Goal: Obtain resource: Obtain resource

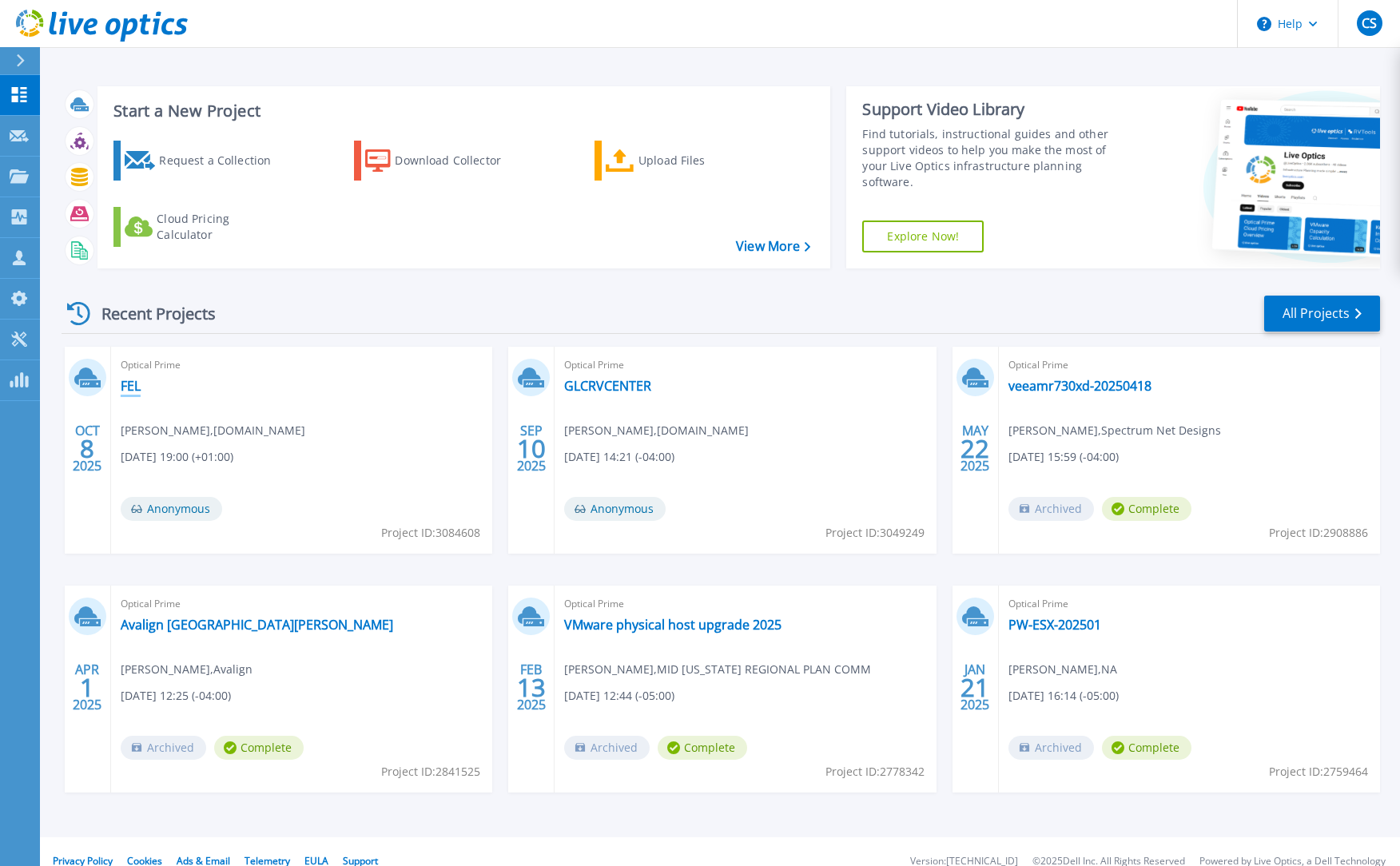
click at [128, 389] on link "FEL" at bounding box center [130, 386] width 20 height 16
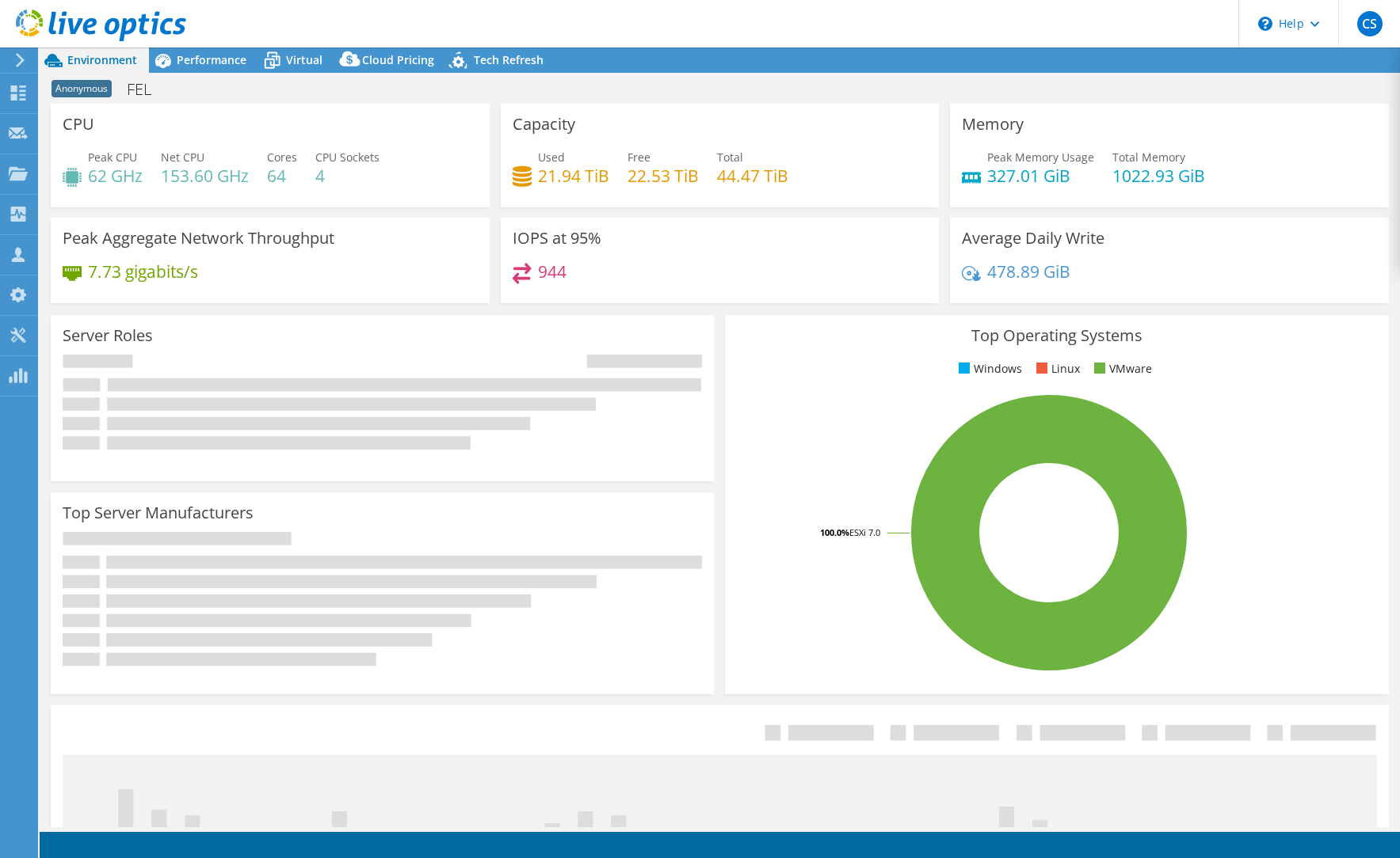
select select "USD"
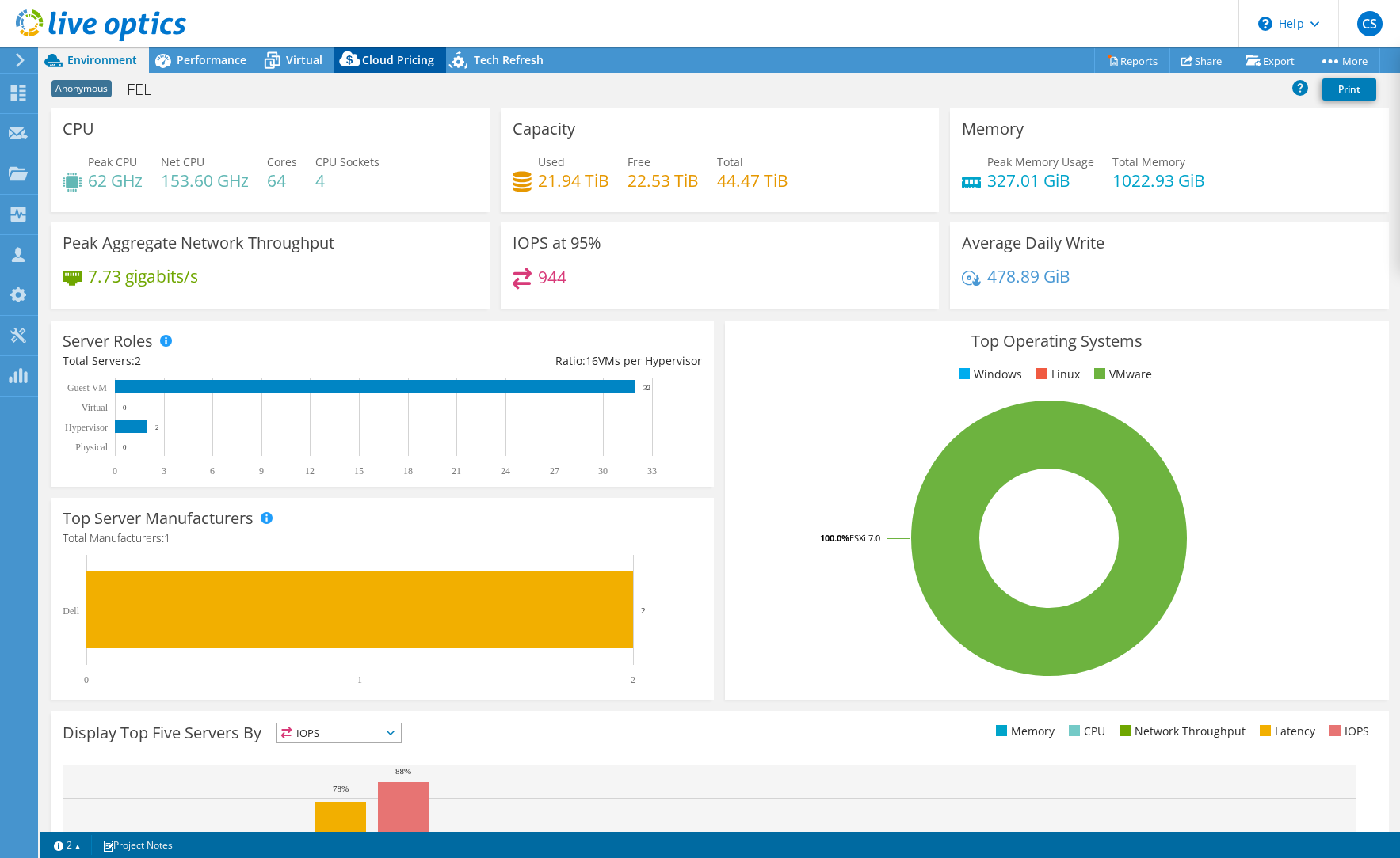
click at [400, 65] on span "Cloud Pricing" at bounding box center [397, 60] width 72 height 15
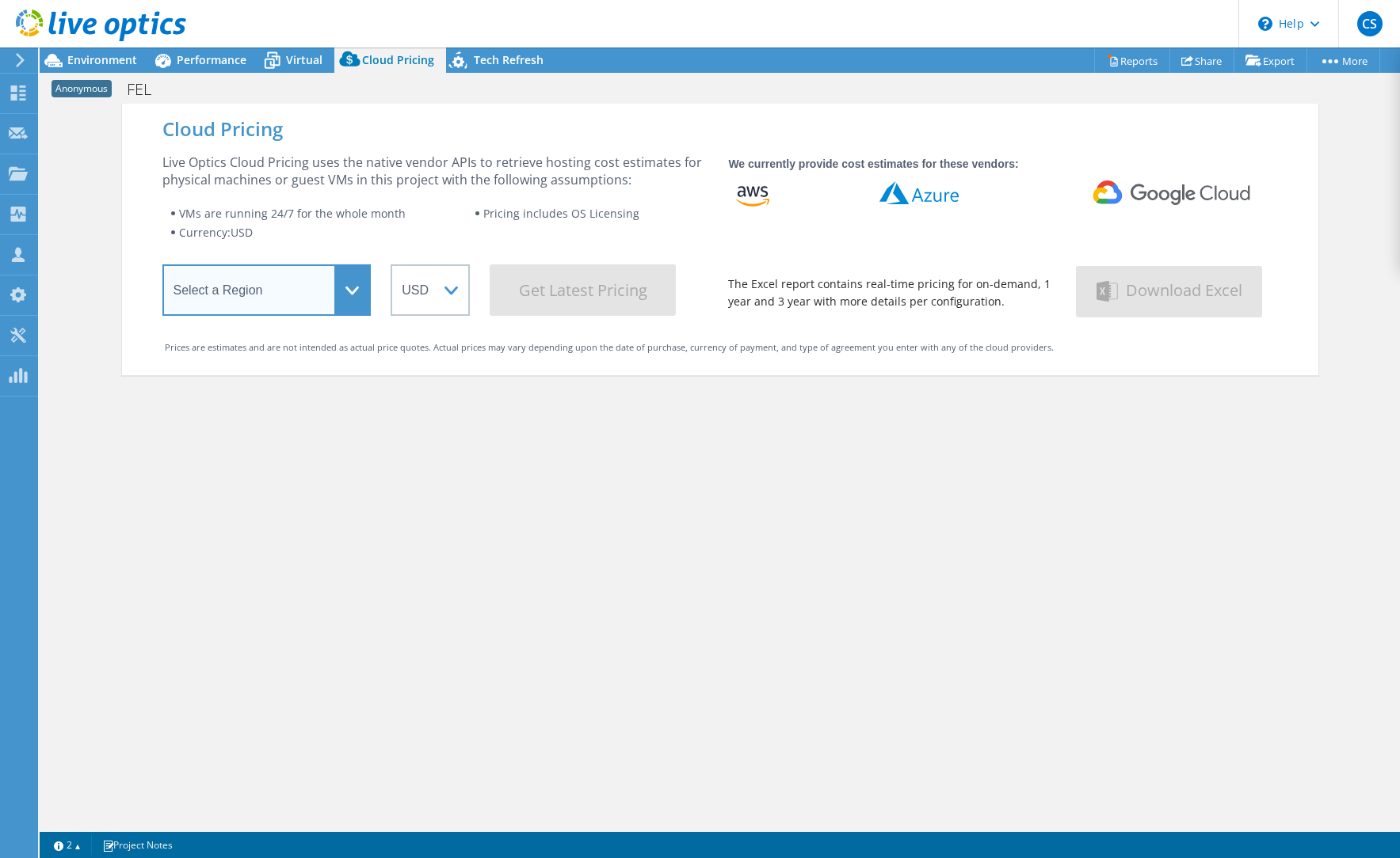
click at [317, 291] on select "Select a Region [GEOGRAPHIC_DATA] ([GEOGRAPHIC_DATA]) [GEOGRAPHIC_DATA] ([GEOGR…" at bounding box center [267, 290] width 209 height 52
select select "HongKong"
click at [163, 268] on select "Select a Region [GEOGRAPHIC_DATA] ([GEOGRAPHIC_DATA]) [GEOGRAPHIC_DATA] ([GEOGR…" at bounding box center [267, 290] width 209 height 52
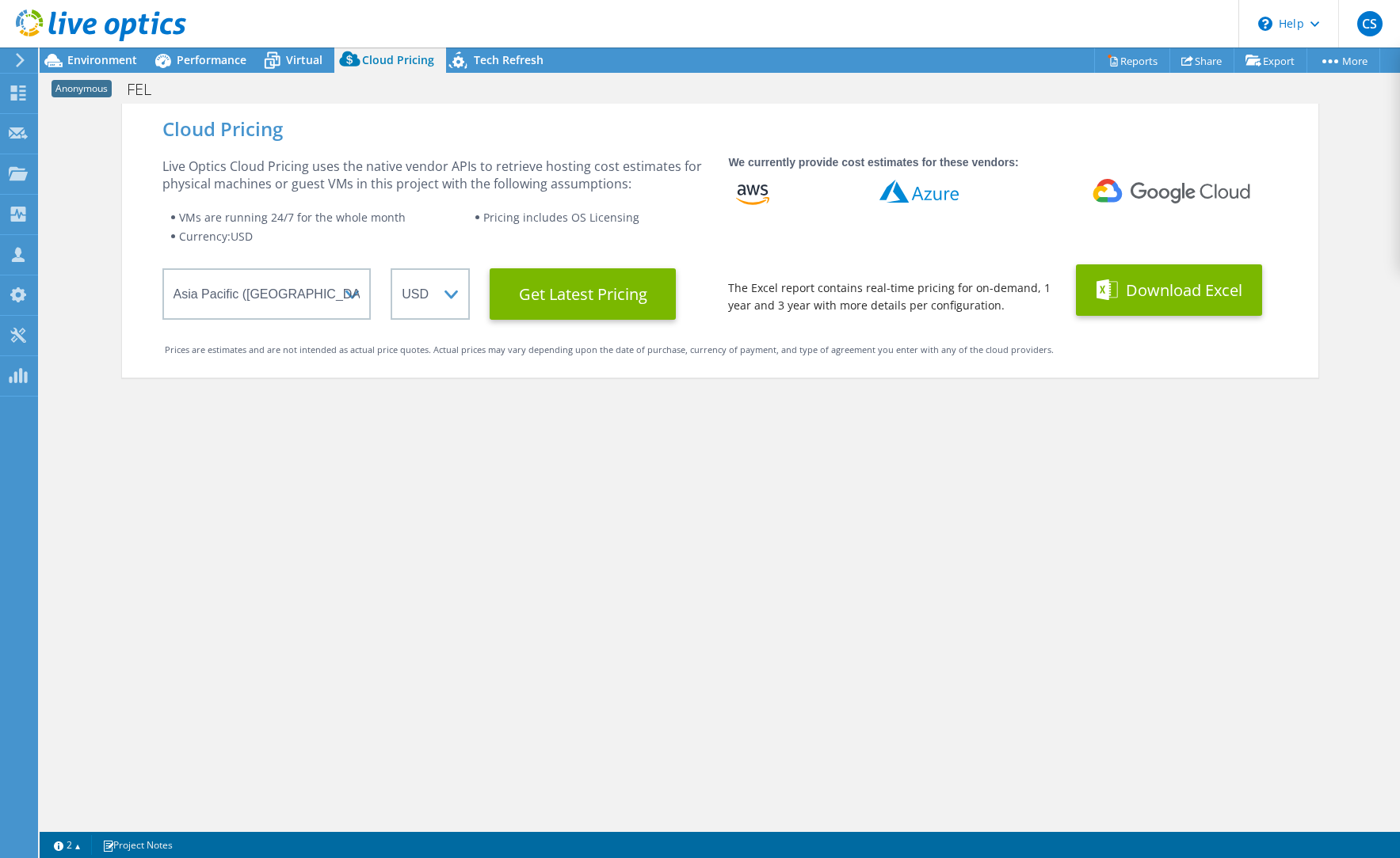
click at [1136, 272] on button "Download Excel" at bounding box center [1169, 290] width 186 height 52
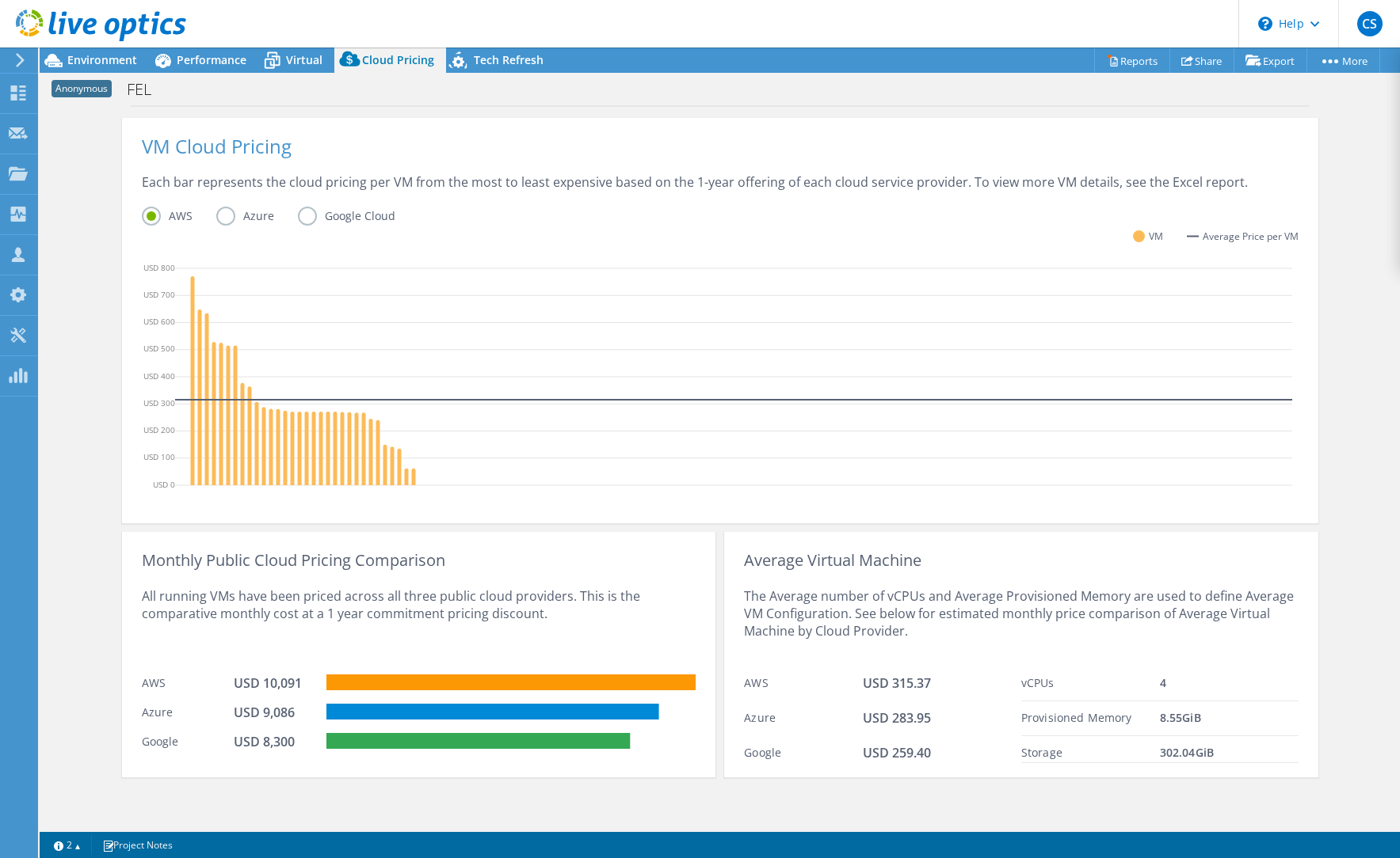
scroll to position [334, 0]
click at [296, 61] on span "Virtual" at bounding box center [303, 60] width 36 height 15
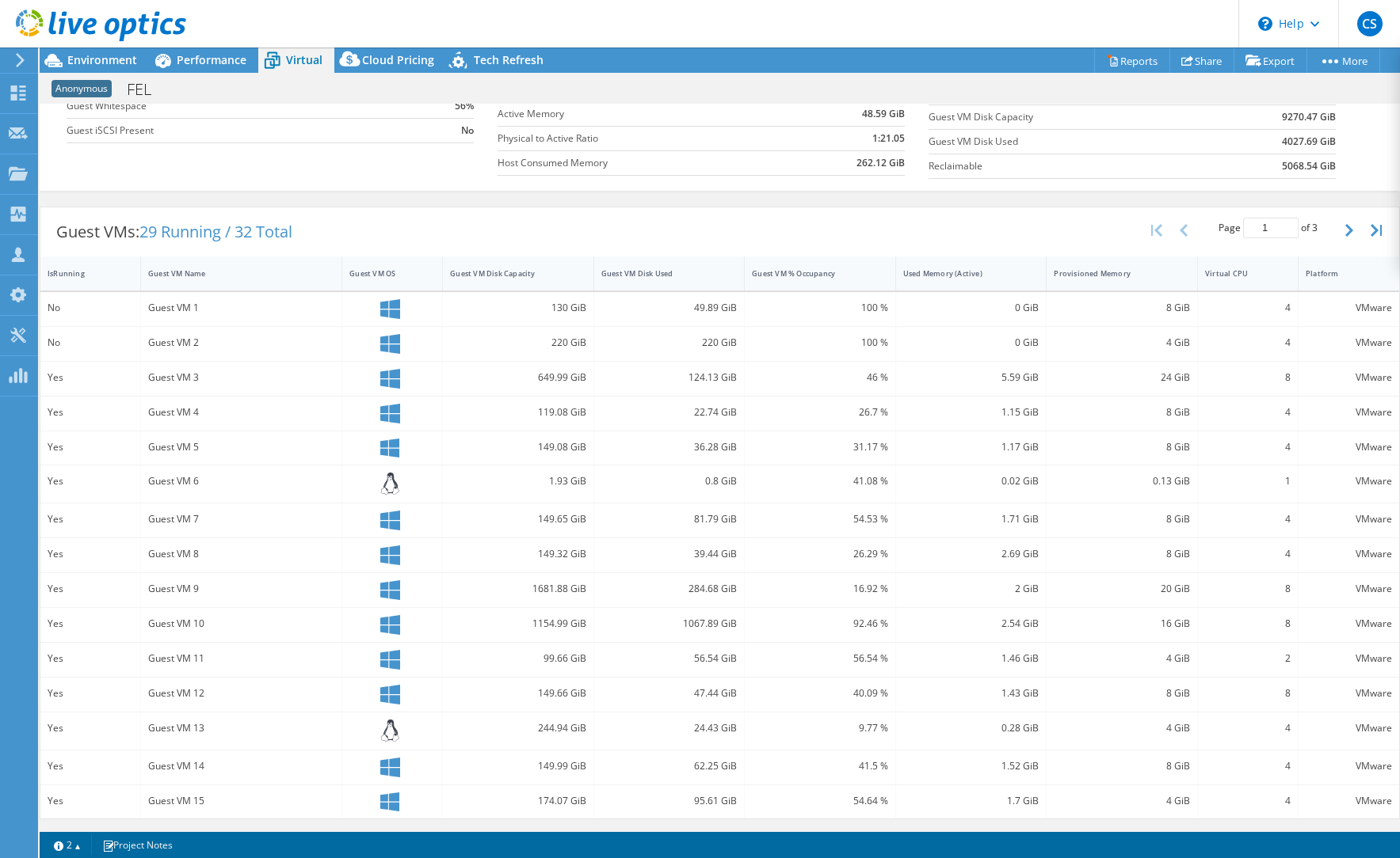
scroll to position [0, 0]
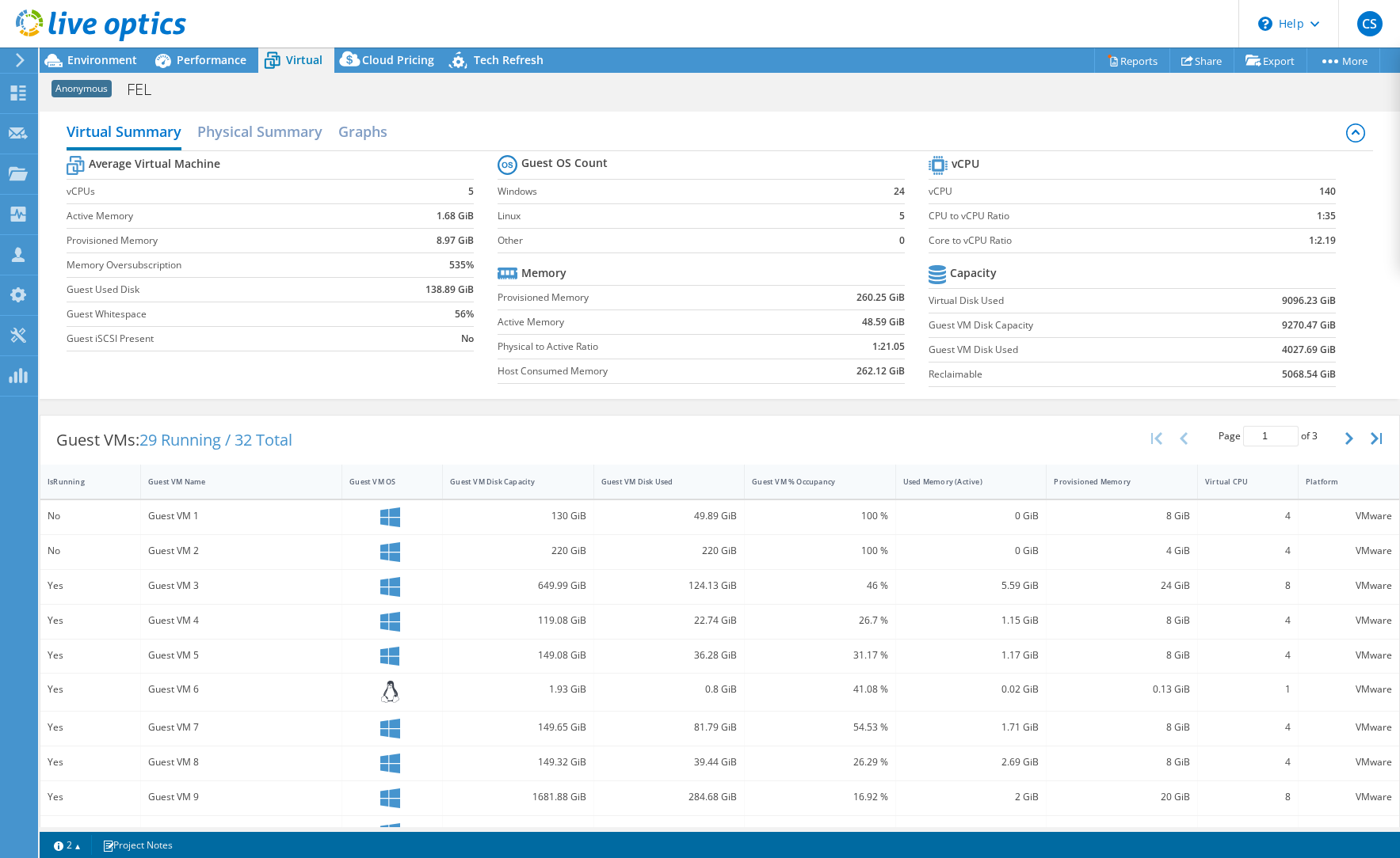
click at [19, 62] on icon at bounding box center [20, 60] width 12 height 14
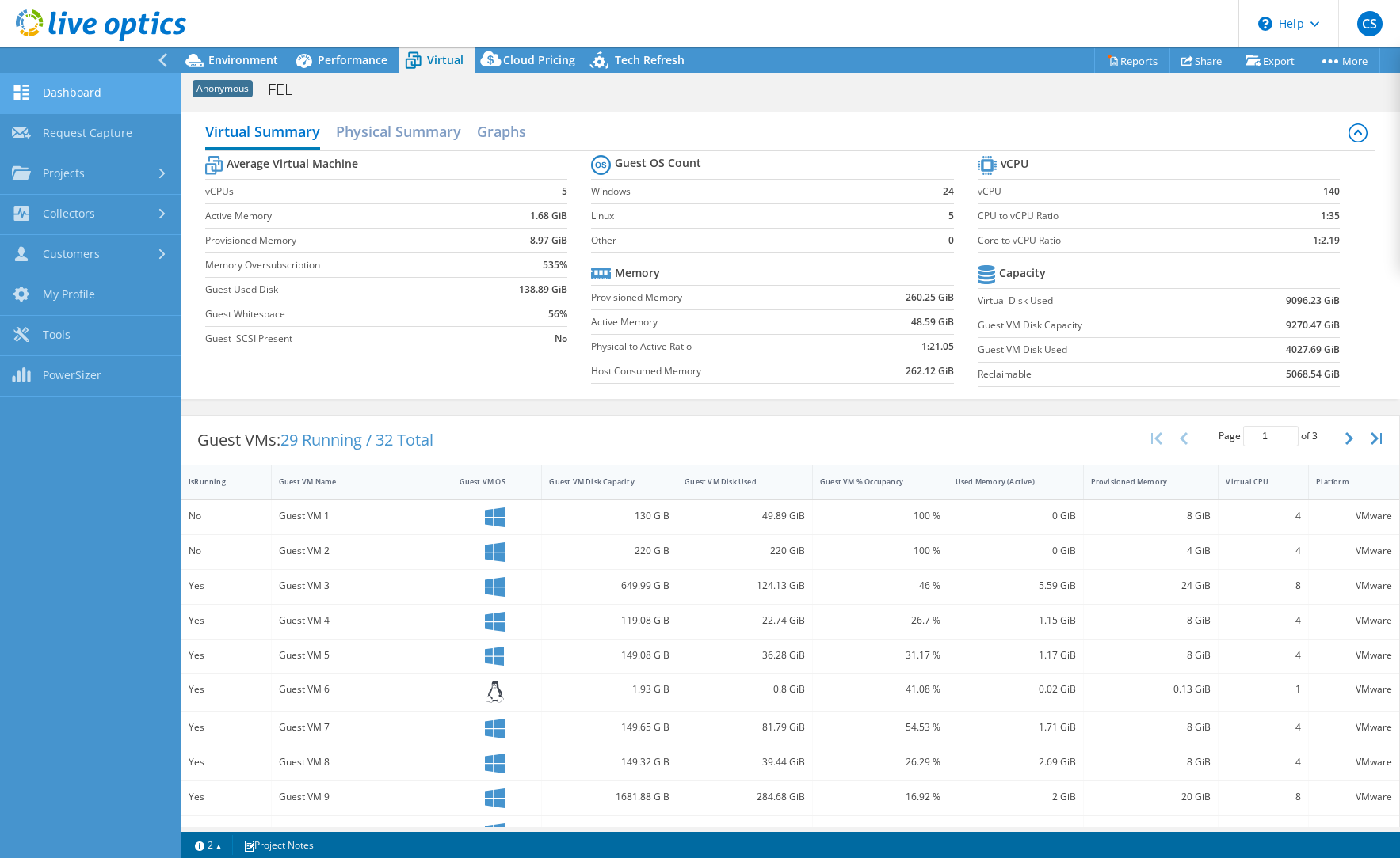
click at [53, 91] on link "Dashboard" at bounding box center [90, 94] width 181 height 41
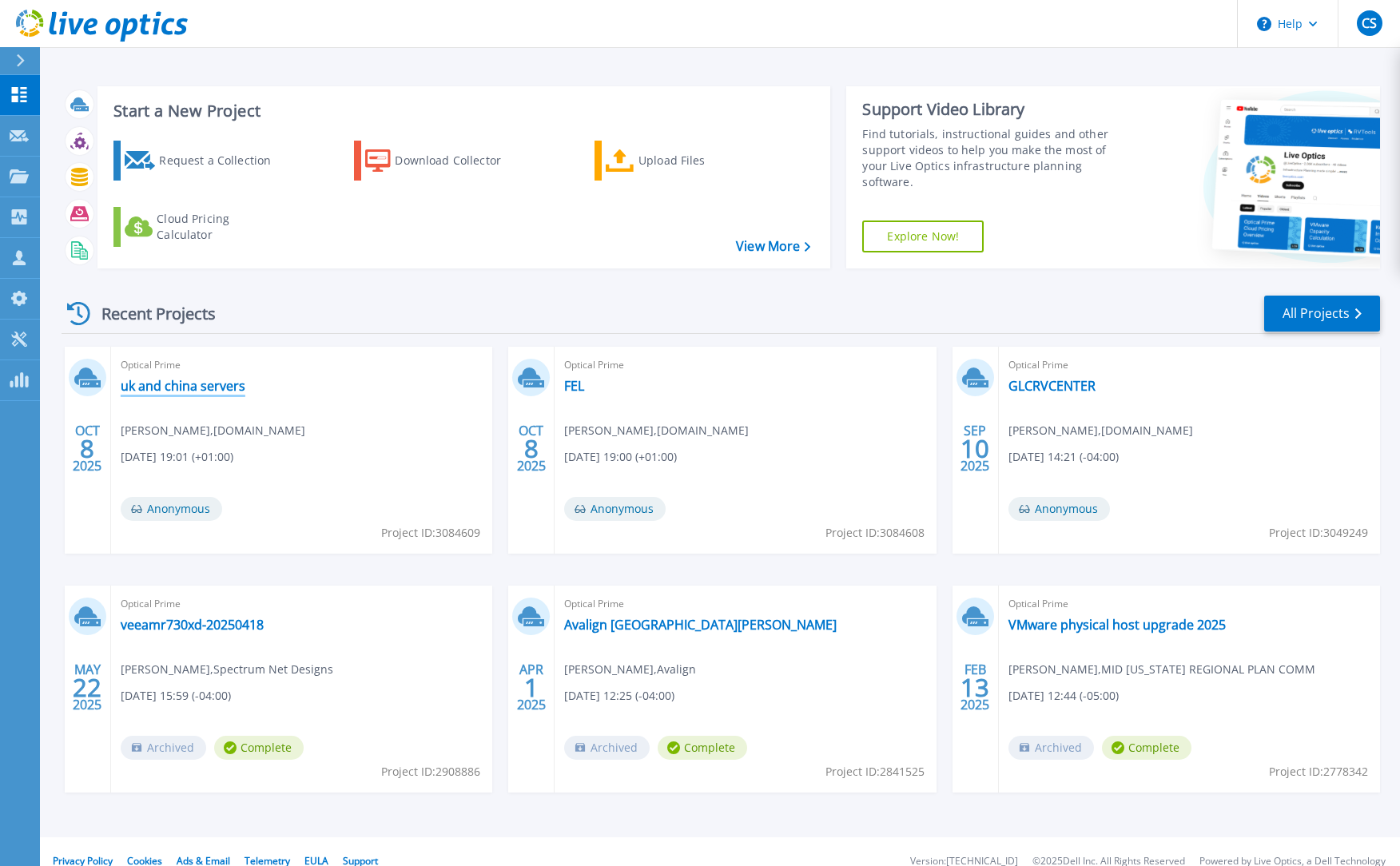
click at [198, 382] on link "uk and china servers" at bounding box center [183, 386] width 125 height 16
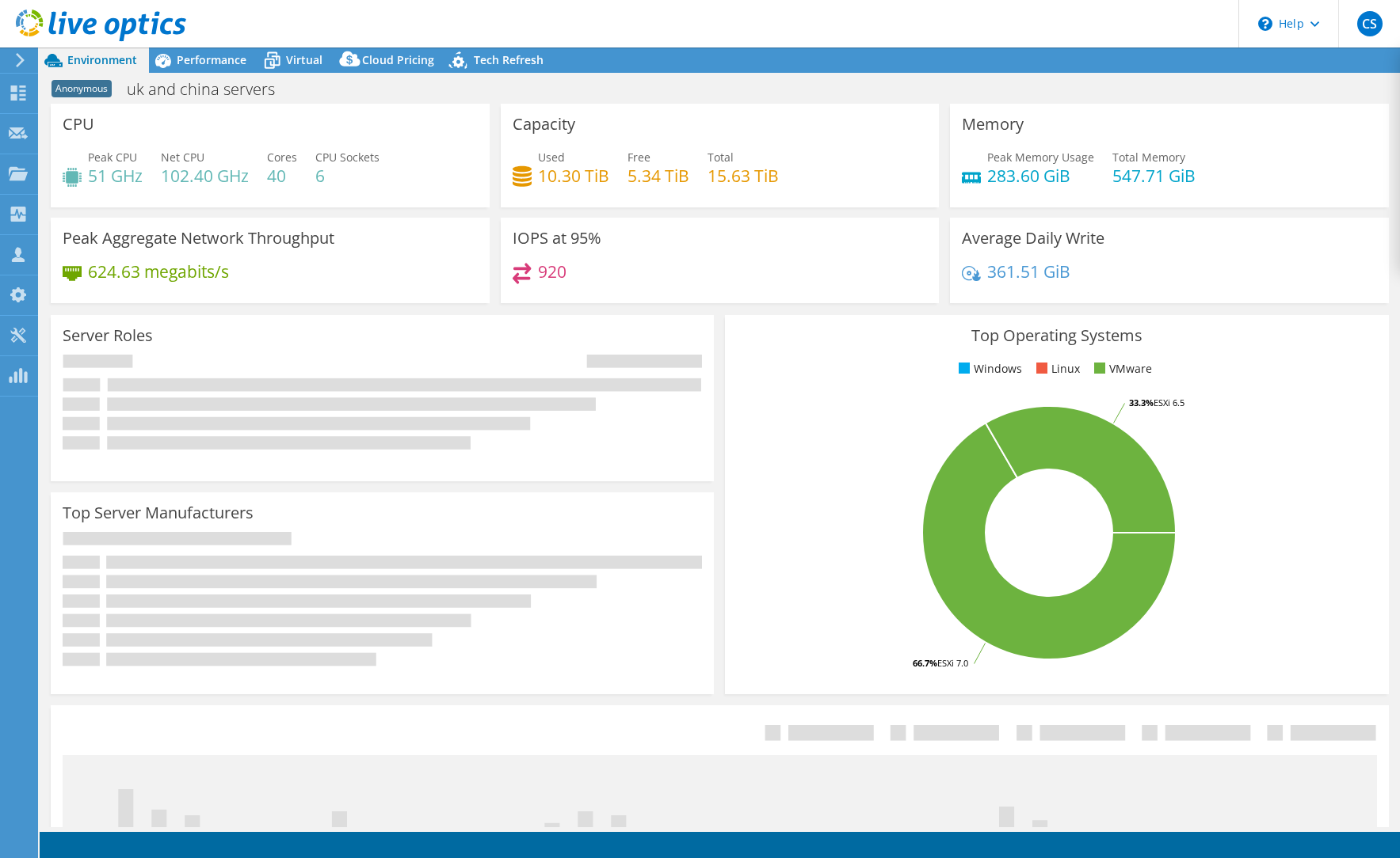
select select "USD"
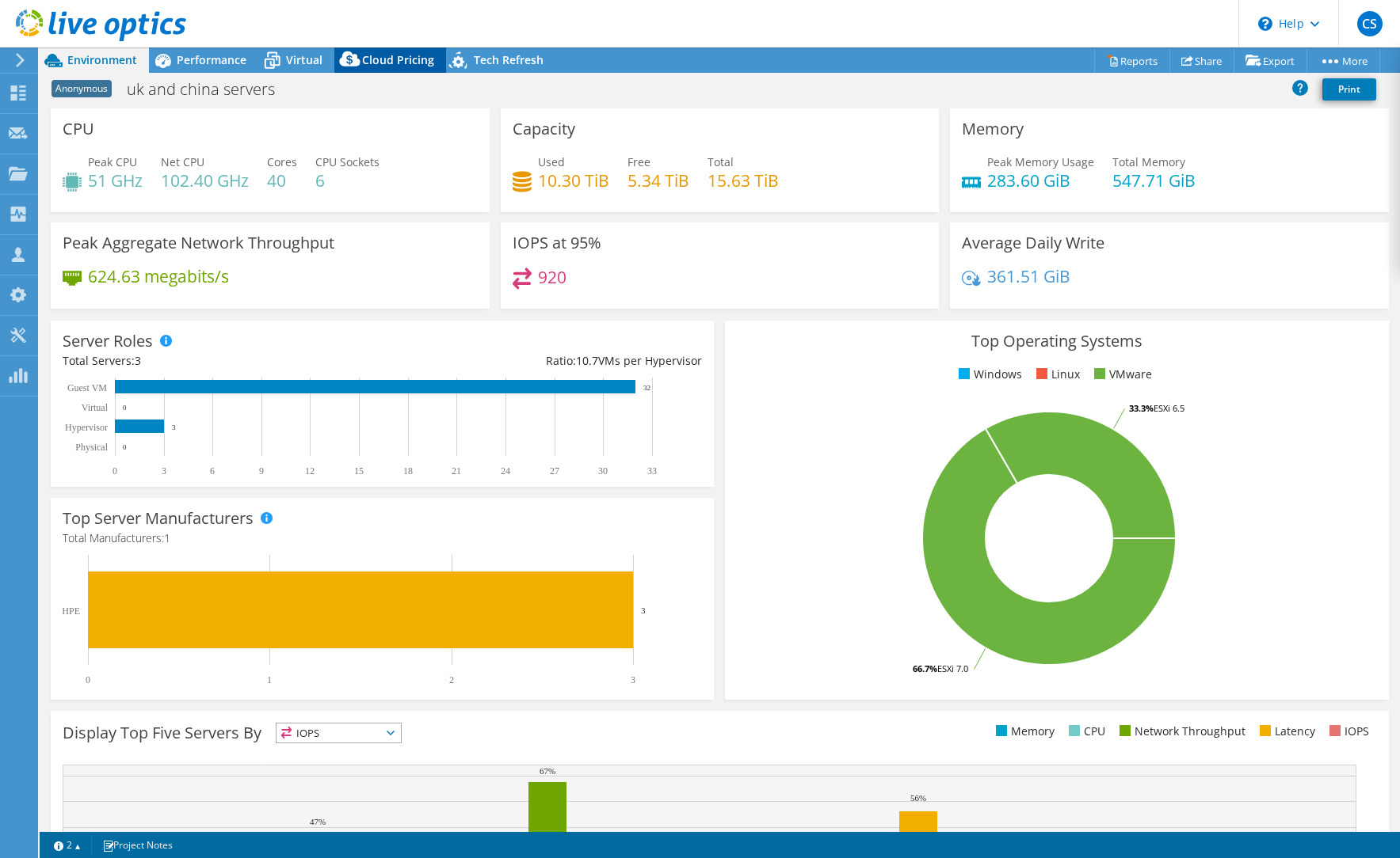
click at [394, 58] on span "Cloud Pricing" at bounding box center [397, 60] width 72 height 15
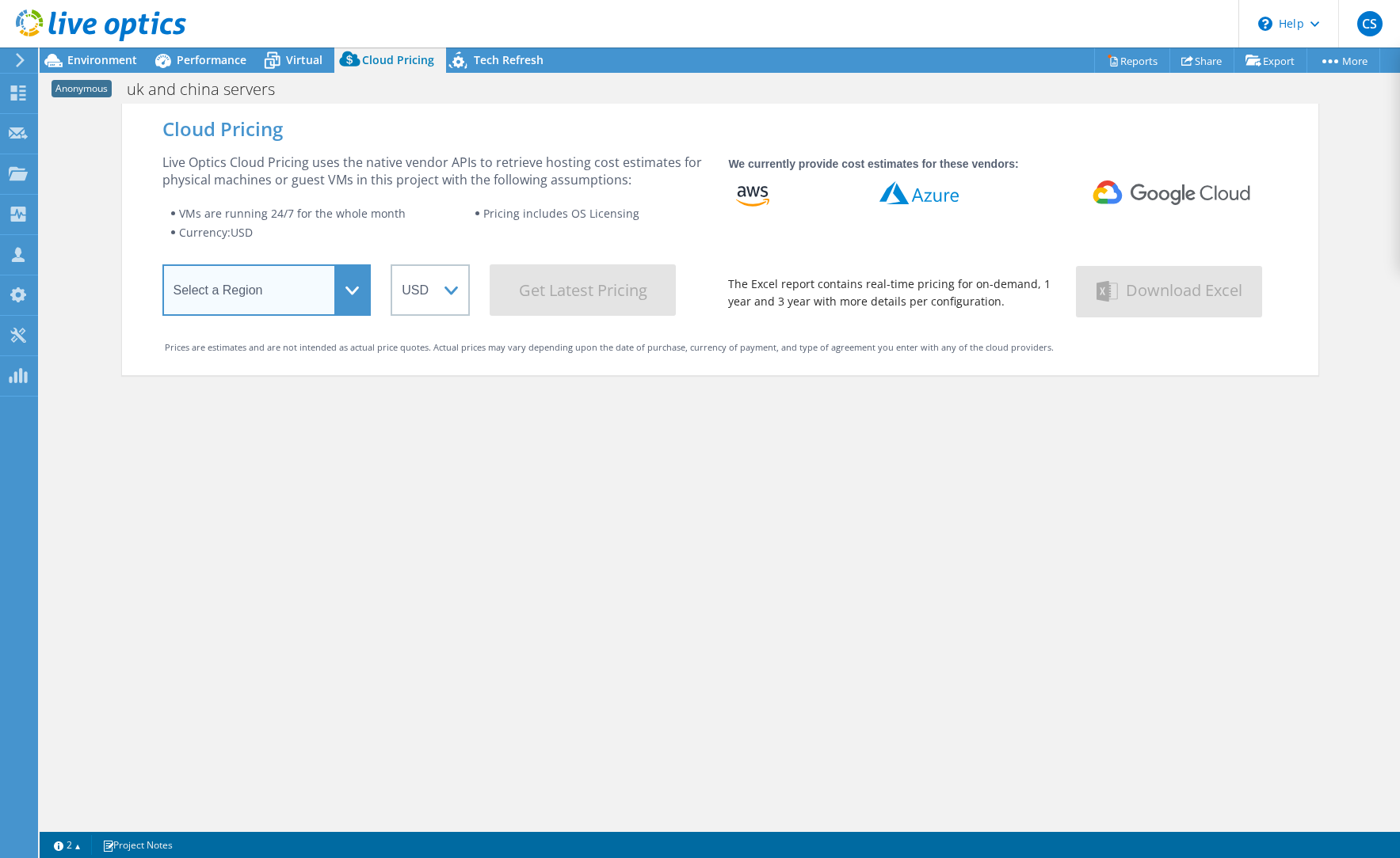
click at [267, 281] on select "Select a Region [GEOGRAPHIC_DATA] ([GEOGRAPHIC_DATA]) [GEOGRAPHIC_DATA] ([GEOGR…" at bounding box center [267, 290] width 209 height 52
select select "HongKong"
click at [163, 268] on select "Select a Region [GEOGRAPHIC_DATA] ([GEOGRAPHIC_DATA]) [GEOGRAPHIC_DATA] ([GEOGR…" at bounding box center [267, 290] width 209 height 52
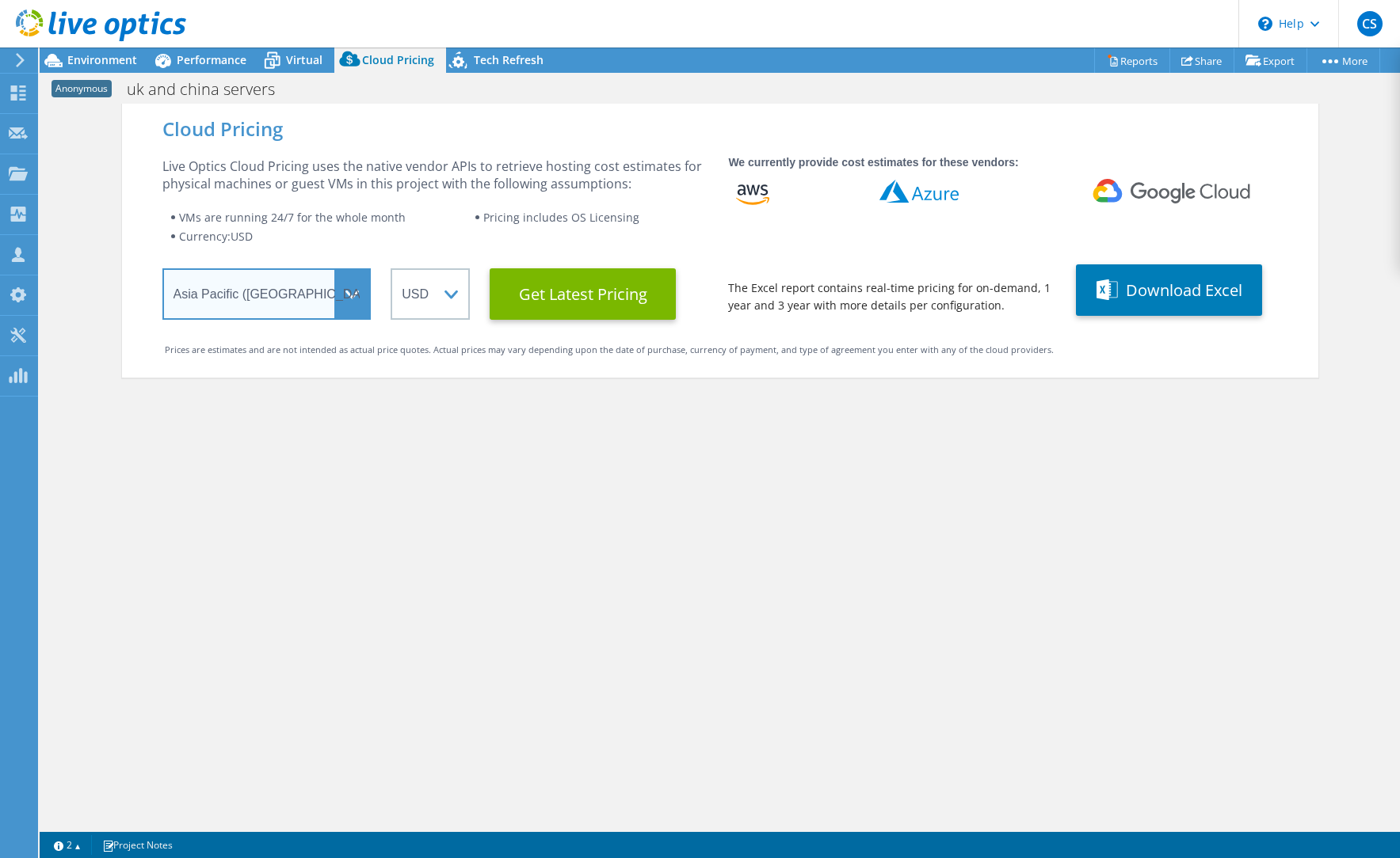
click at [236, 289] on select "Select a Region [GEOGRAPHIC_DATA] ([GEOGRAPHIC_DATA]) [GEOGRAPHIC_DATA] ([GEOGR…" at bounding box center [267, 294] width 209 height 52
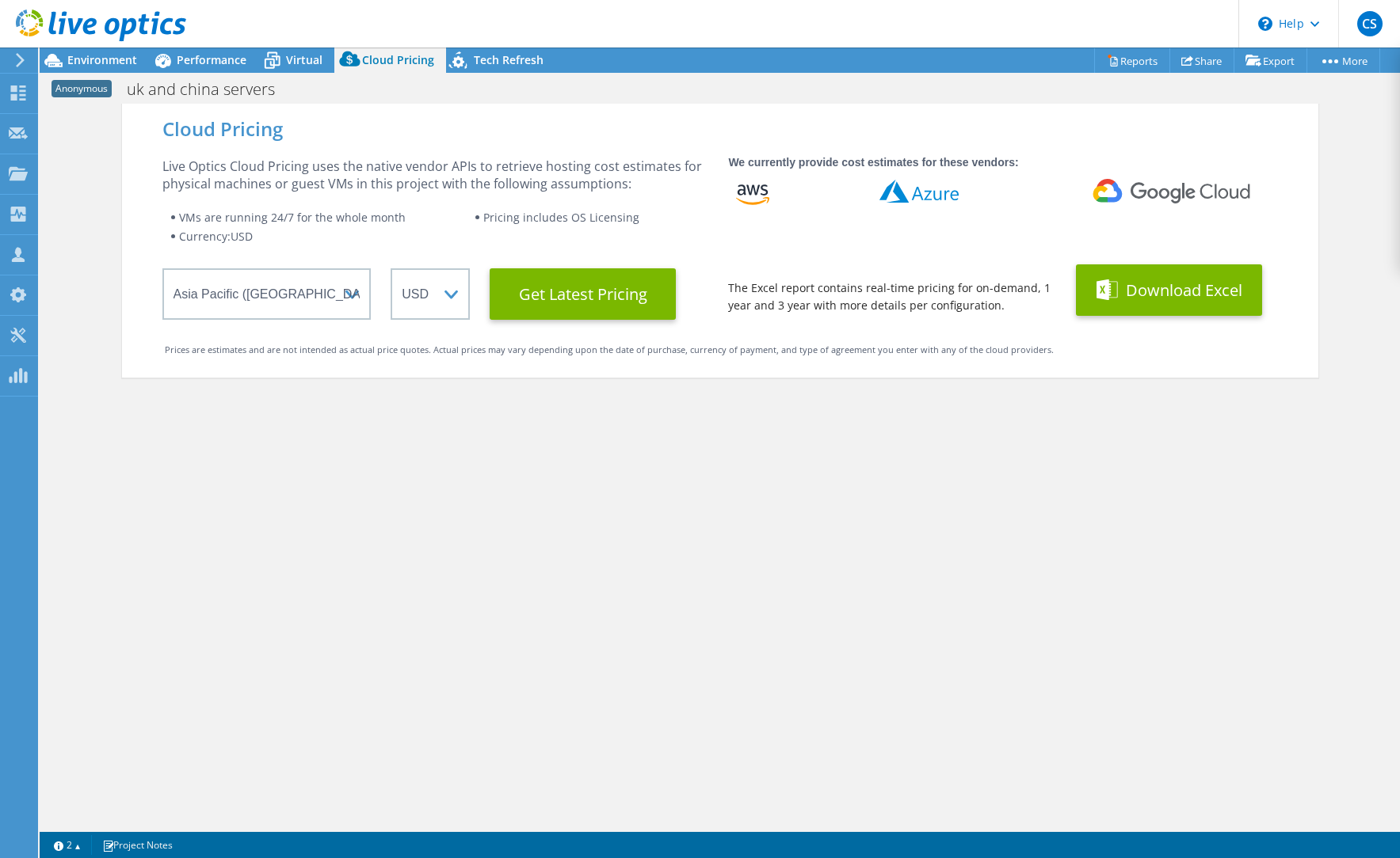
click at [1131, 292] on button "Download Excel" at bounding box center [1169, 290] width 186 height 52
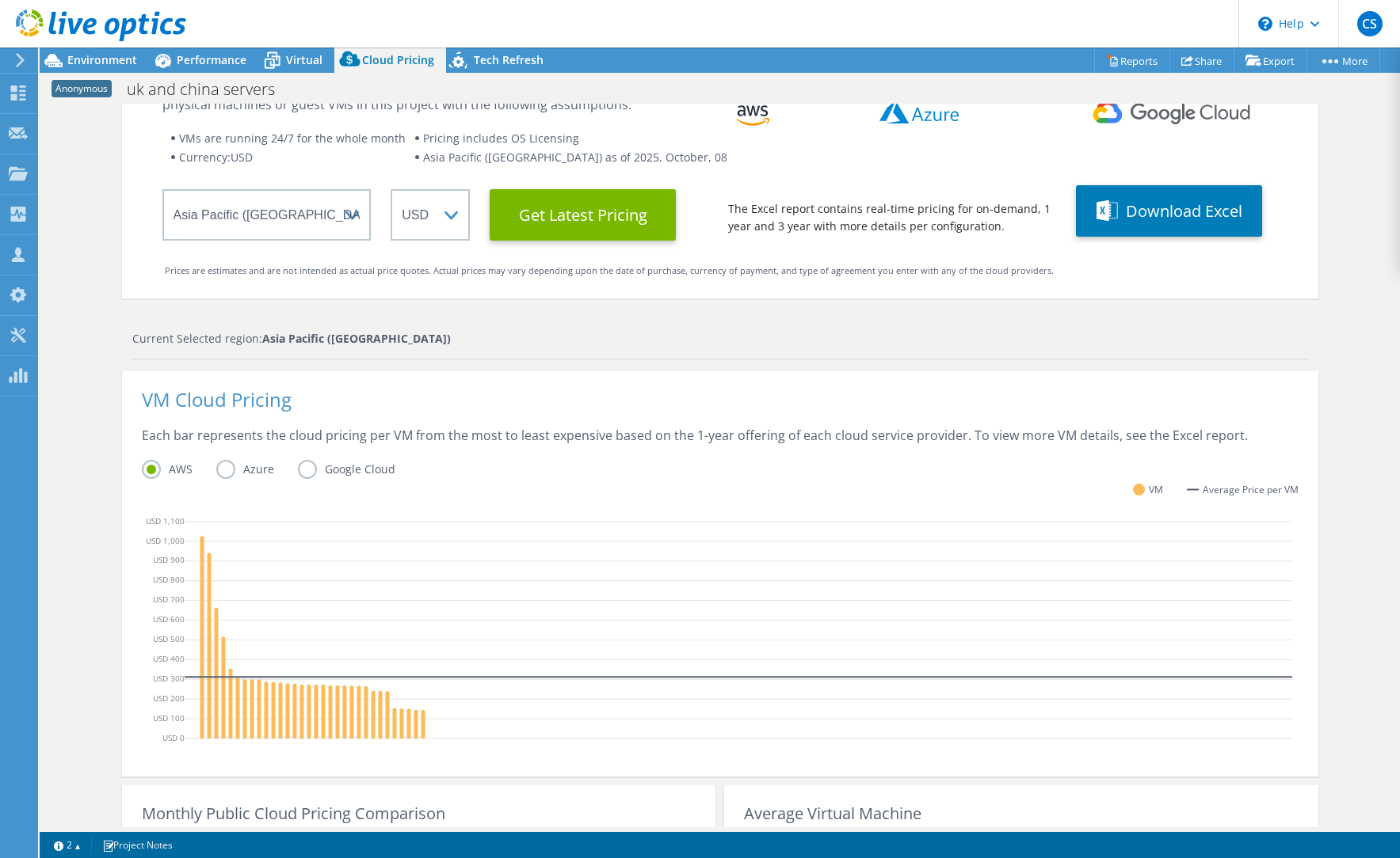
scroll to position [17, 0]
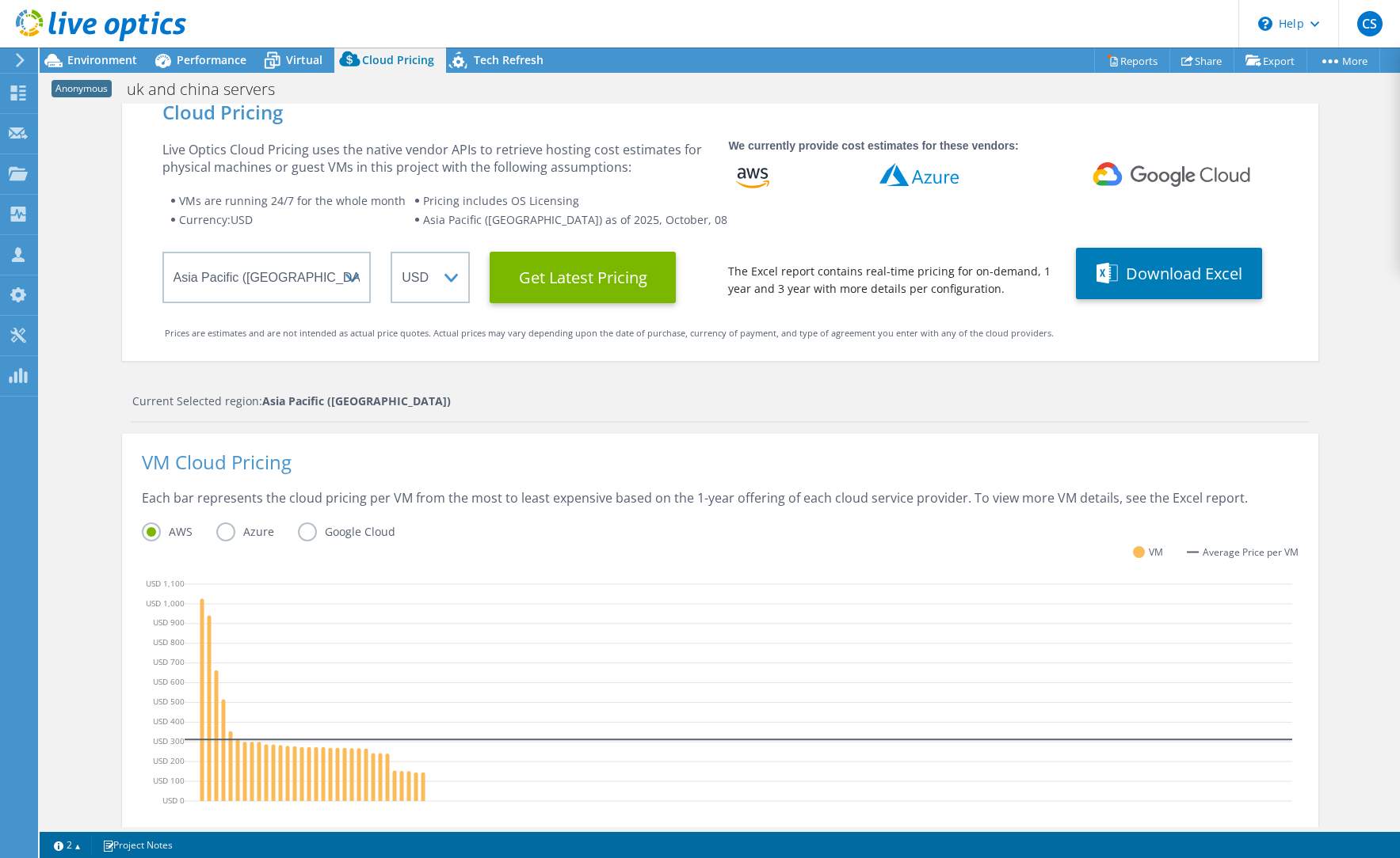
click at [236, 532] on label "Azure" at bounding box center [257, 532] width 81 height 19
click at [0, 0] on input "Azure" at bounding box center [0, 0] width 0 height 0
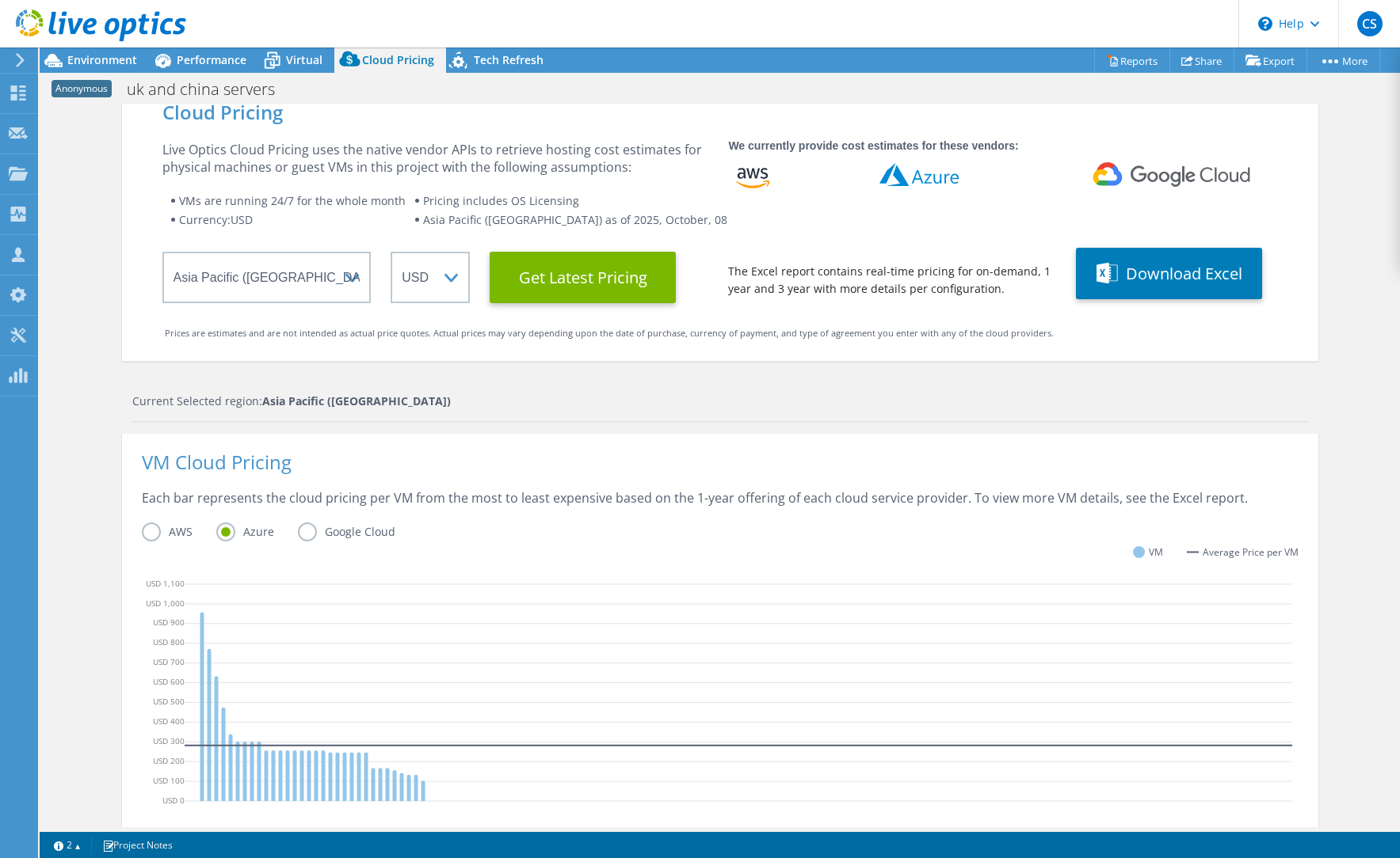
click at [319, 531] on label "Google Cloud" at bounding box center [358, 532] width 121 height 19
click at [0, 0] on input "Google Cloud" at bounding box center [0, 0] width 0 height 0
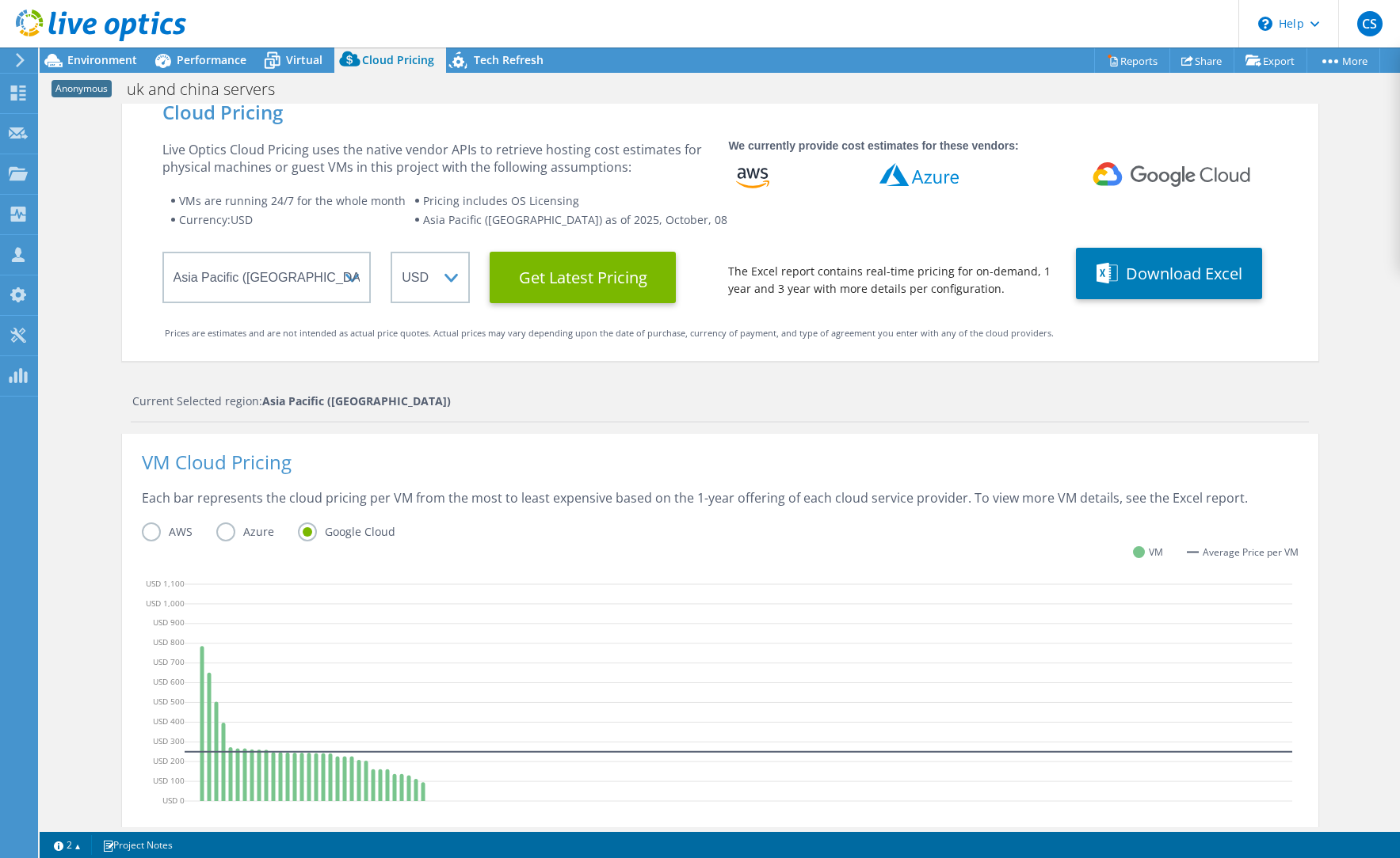
click at [236, 528] on label "Azure" at bounding box center [257, 532] width 81 height 19
click at [0, 0] on input "Azure" at bounding box center [0, 0] width 0 height 0
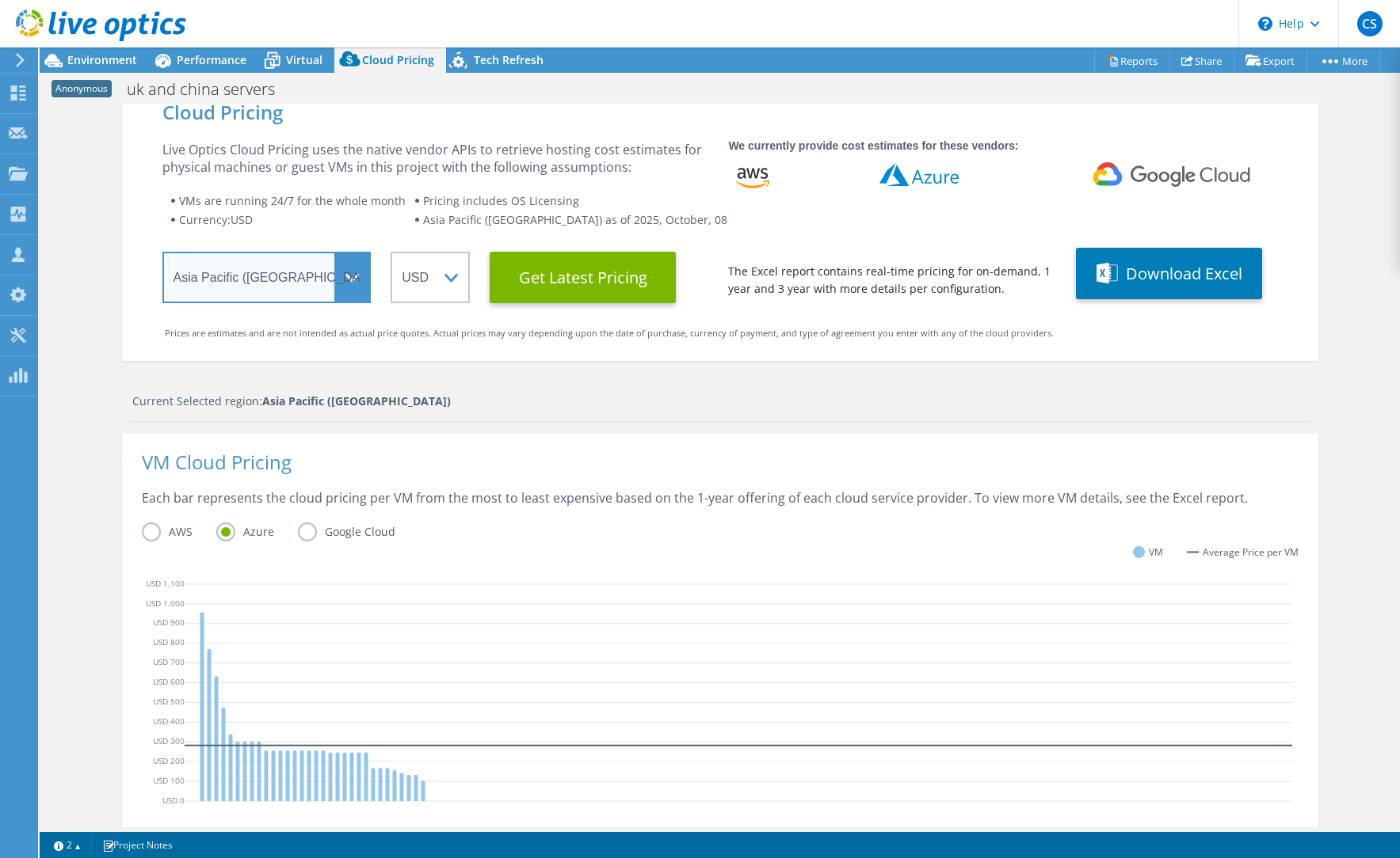
click at [240, 289] on select "Select a Region [GEOGRAPHIC_DATA] ([GEOGRAPHIC_DATA]) [GEOGRAPHIC_DATA] ([GEOGR…" at bounding box center [267, 277] width 209 height 52
click at [197, 58] on span "Performance" at bounding box center [211, 60] width 69 height 15
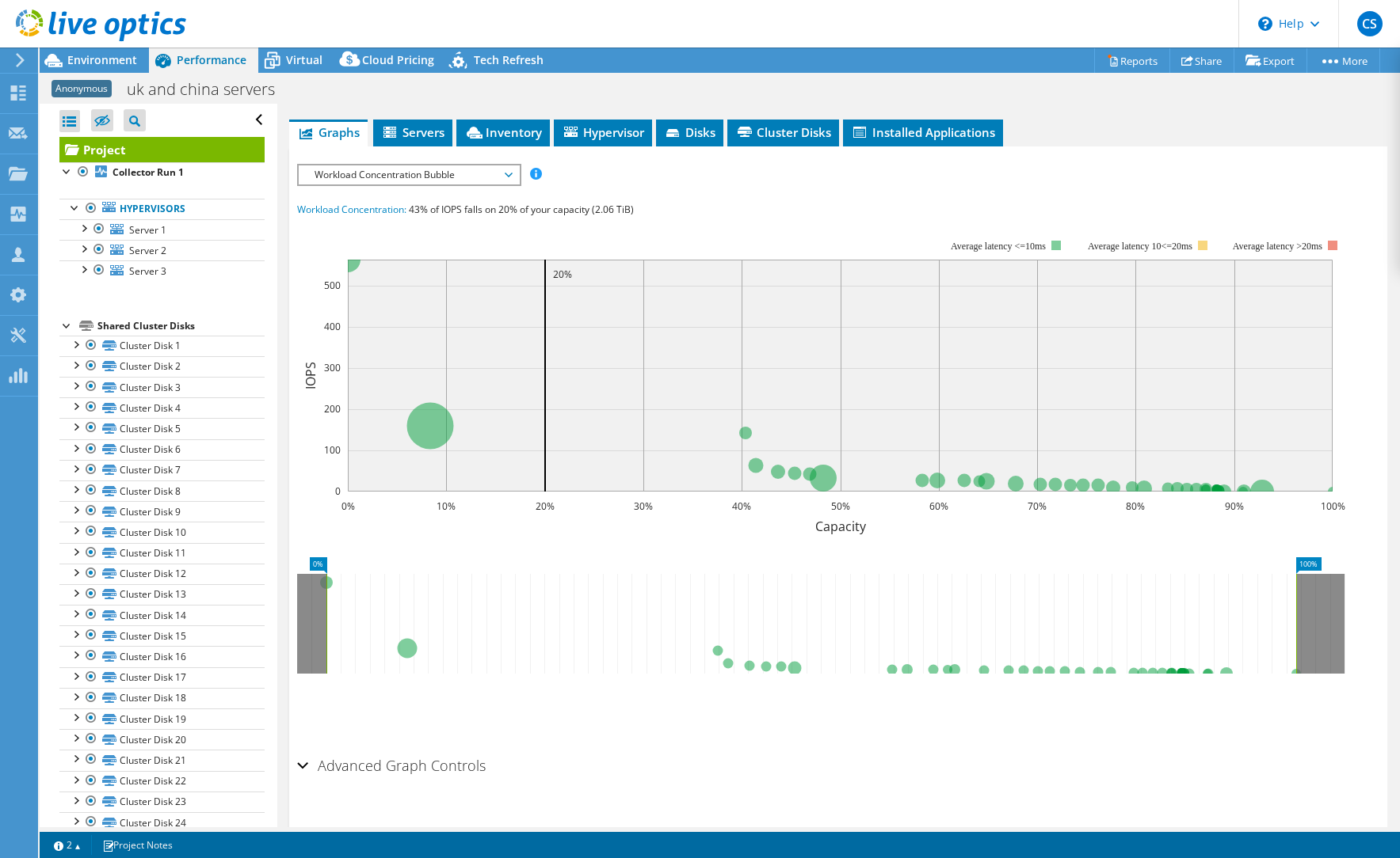
scroll to position [0, 0]
click at [81, 270] on div at bounding box center [83, 268] width 16 height 16
click at [83, 249] on div at bounding box center [83, 247] width 16 height 16
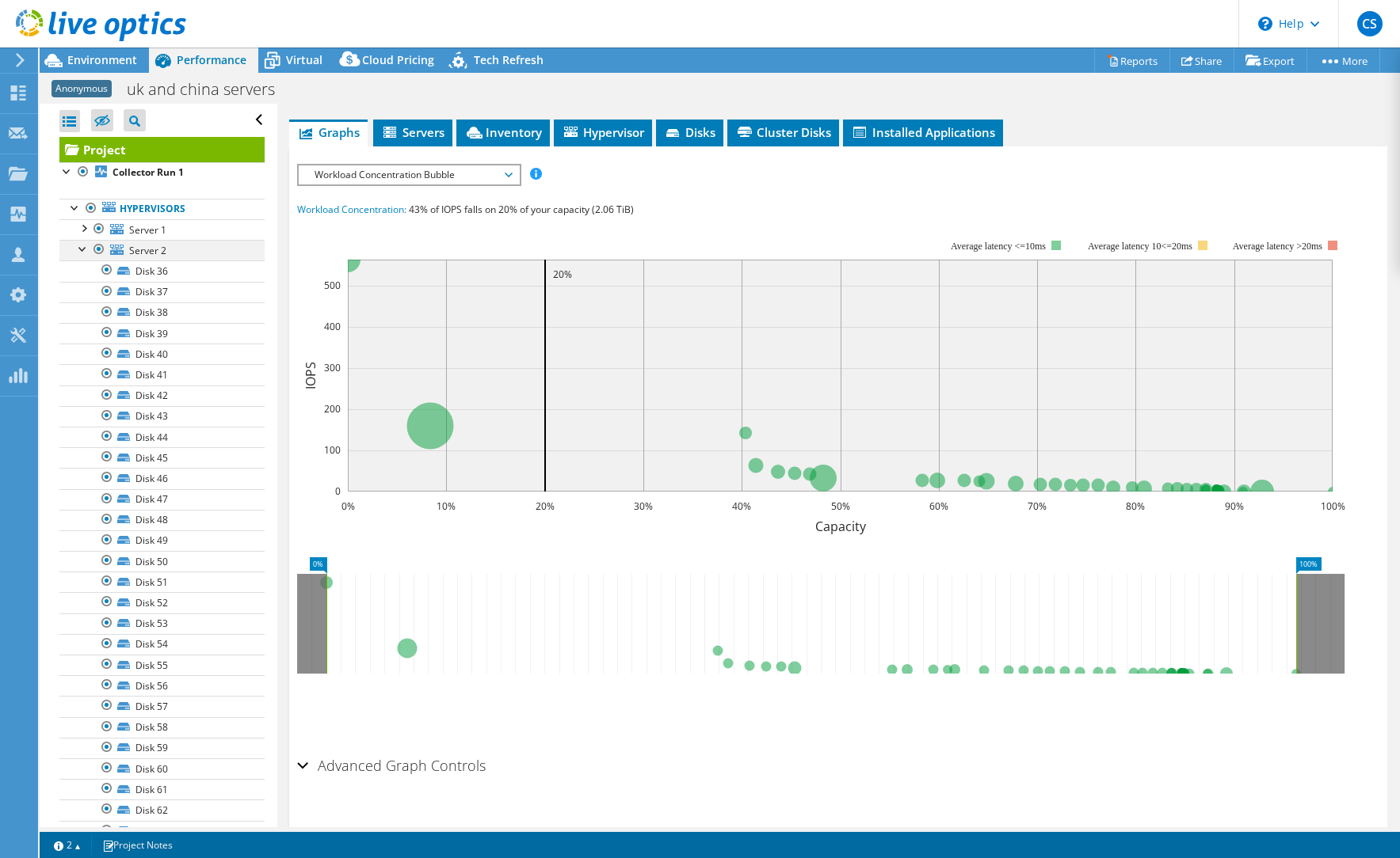
click at [86, 249] on div at bounding box center [83, 247] width 16 height 16
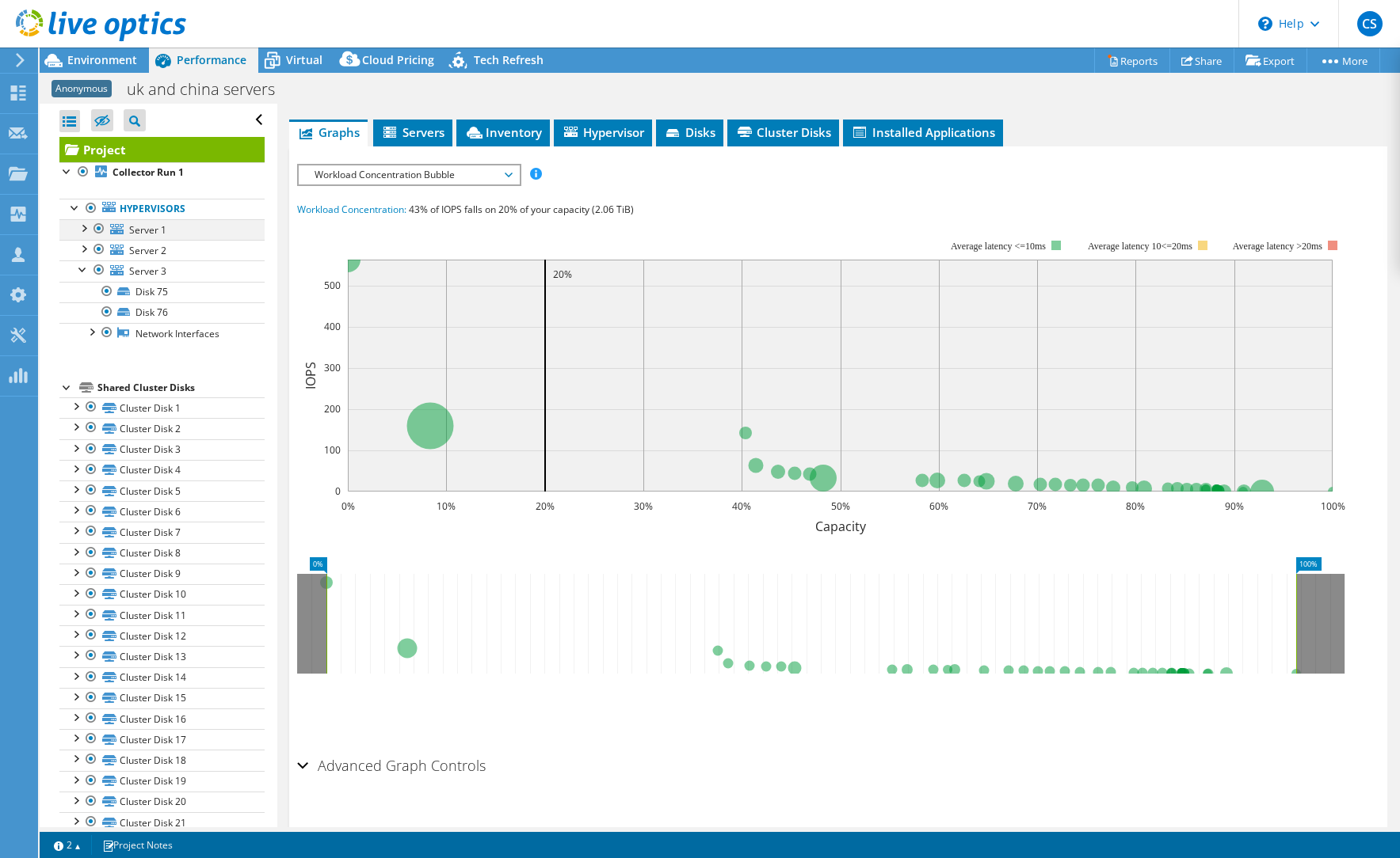
click at [85, 230] on div at bounding box center [83, 227] width 16 height 16
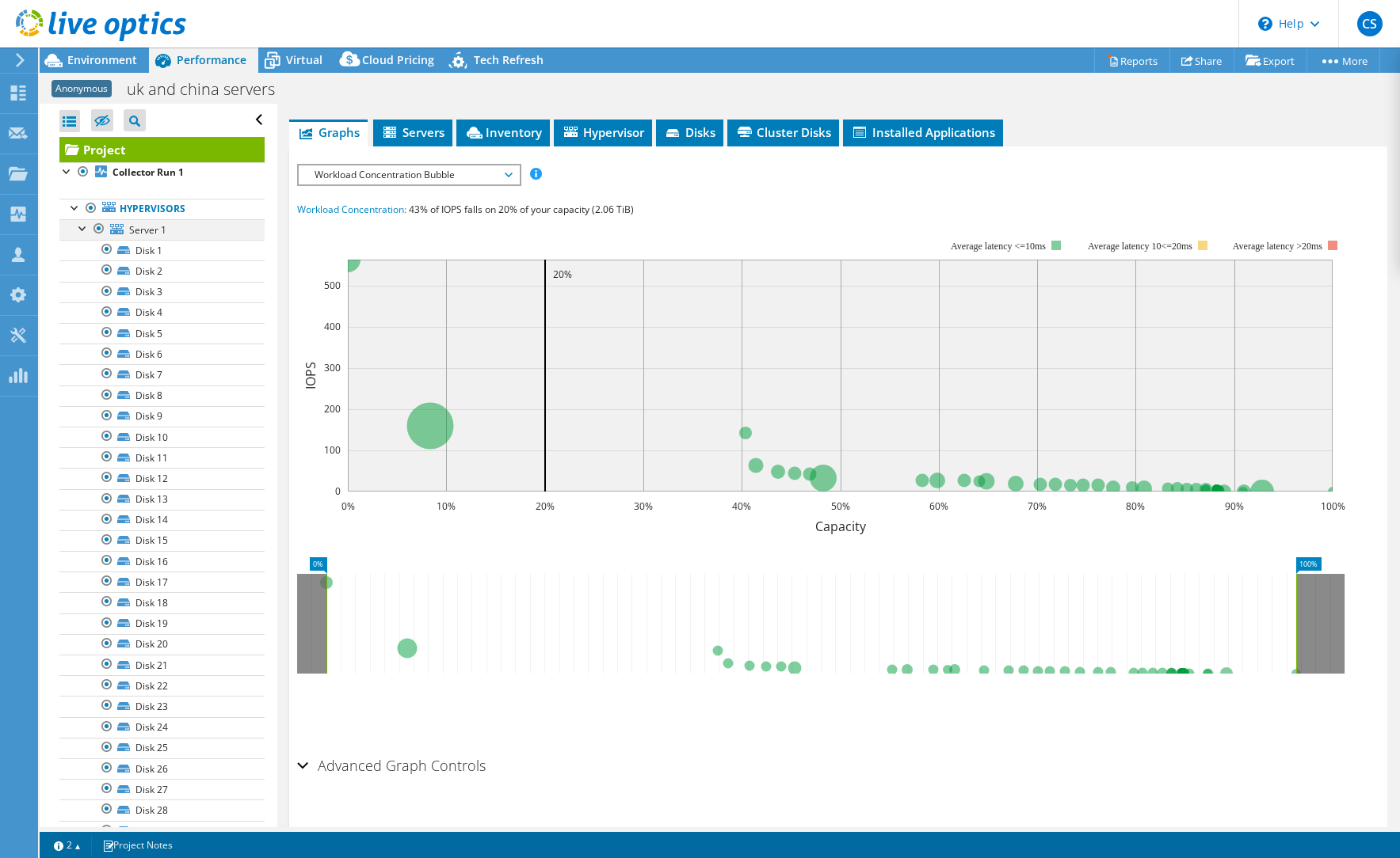
click at [85, 230] on div at bounding box center [83, 227] width 16 height 16
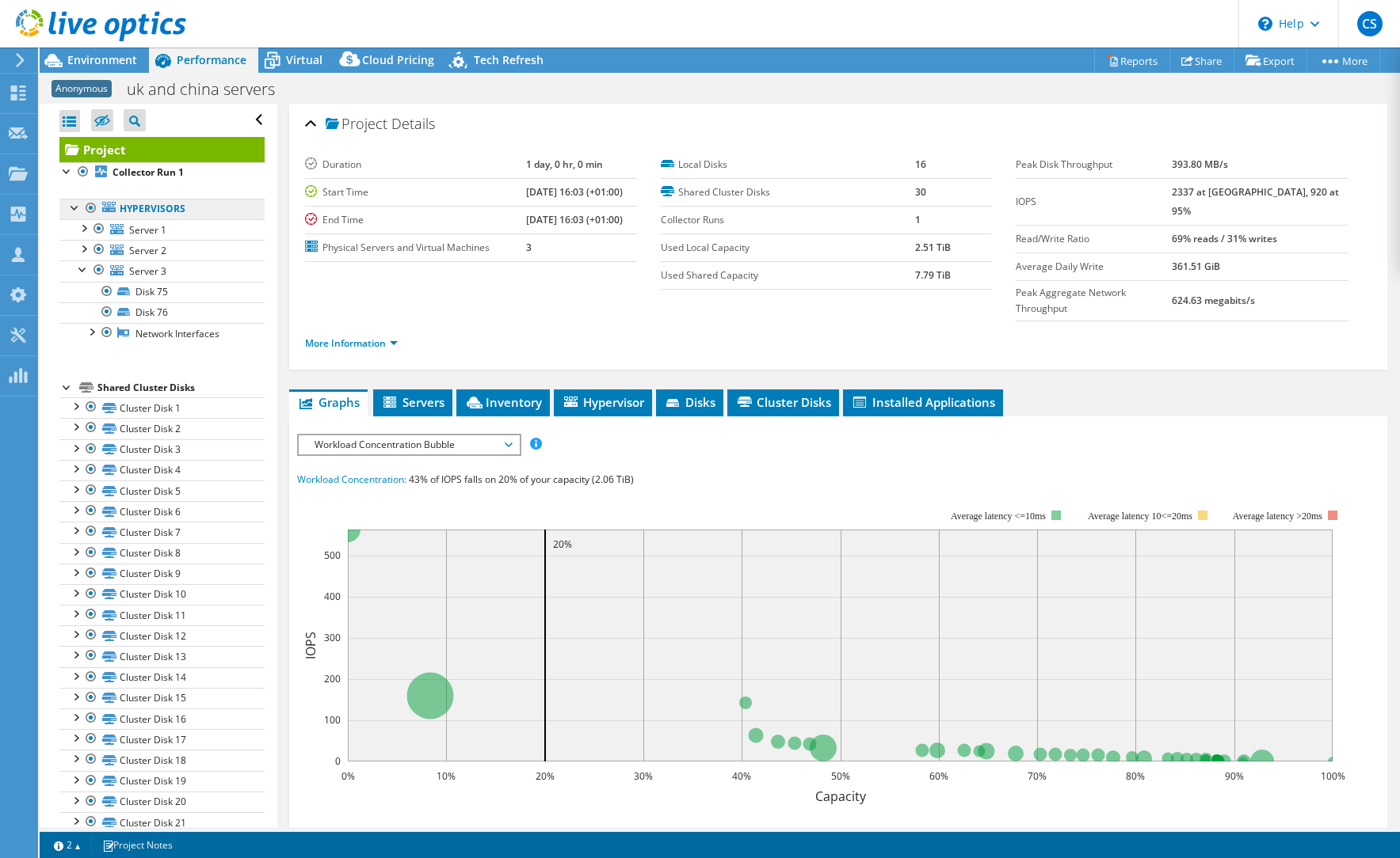
click at [140, 209] on link "Hypervisors" at bounding box center [162, 209] width 205 height 20
click at [338, 336] on link "More Information" at bounding box center [351, 343] width 92 height 14
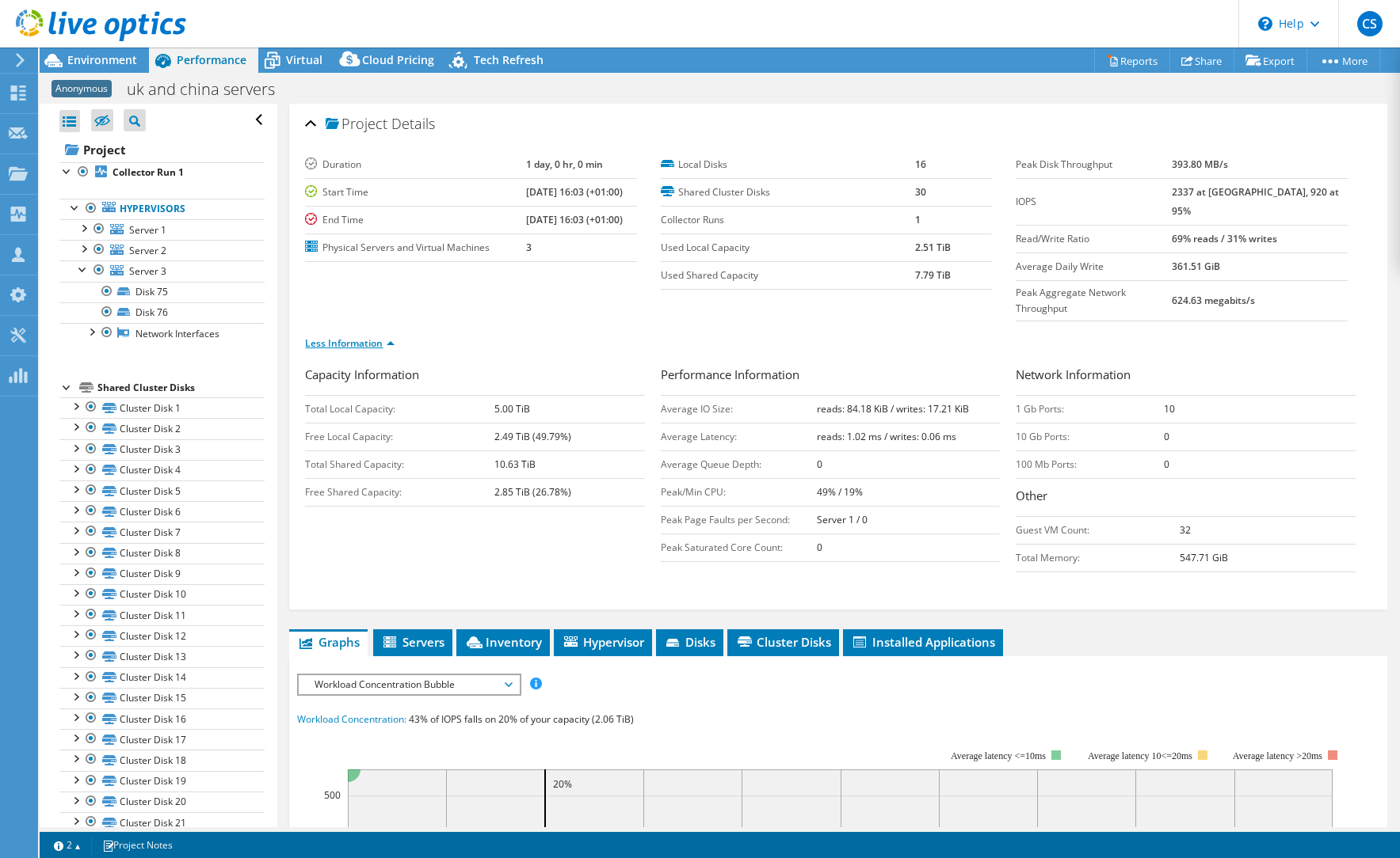
click at [337, 336] on link "Less Information" at bounding box center [350, 343] width 90 height 14
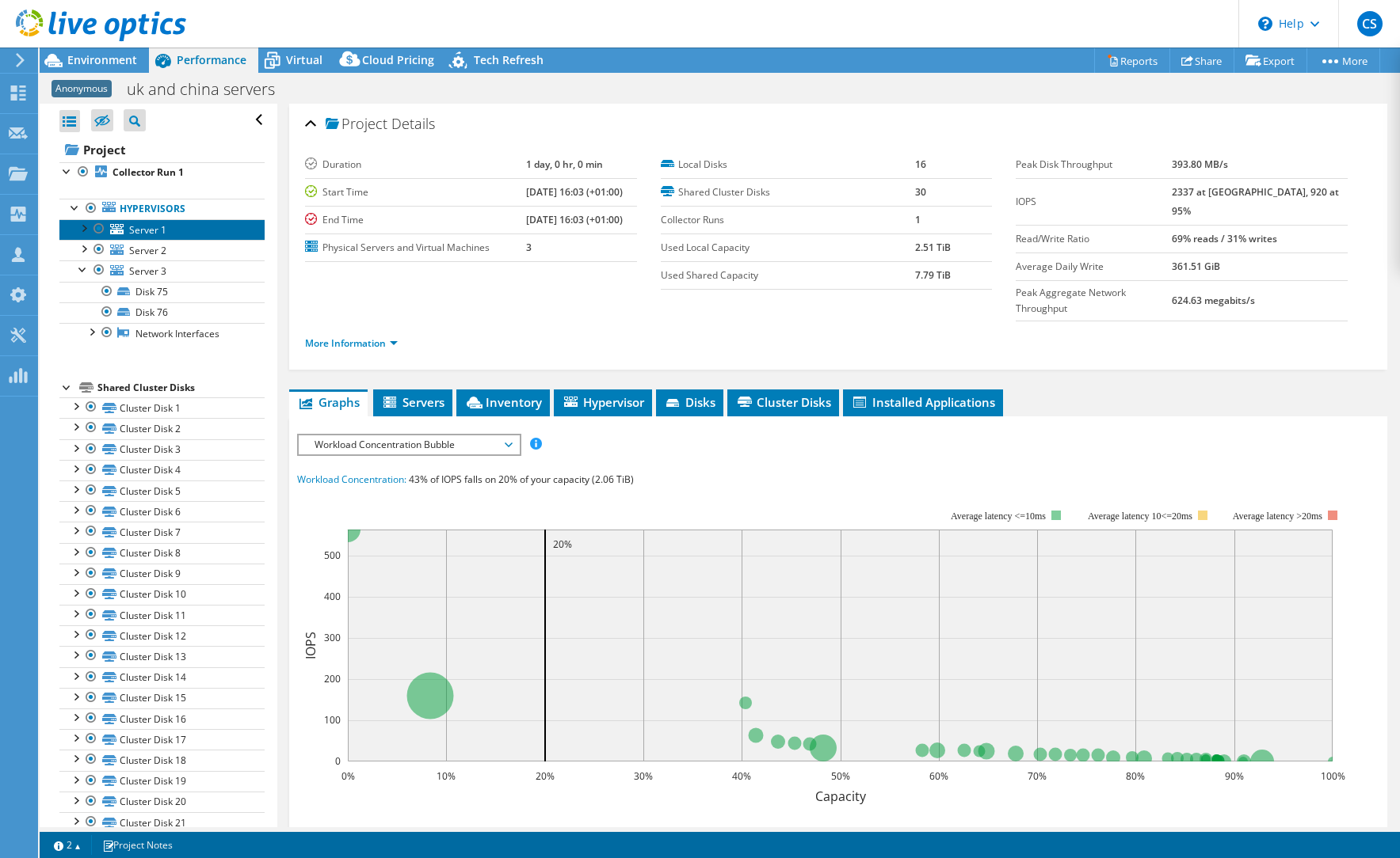
click at [160, 236] on link "Server 1" at bounding box center [162, 230] width 205 height 20
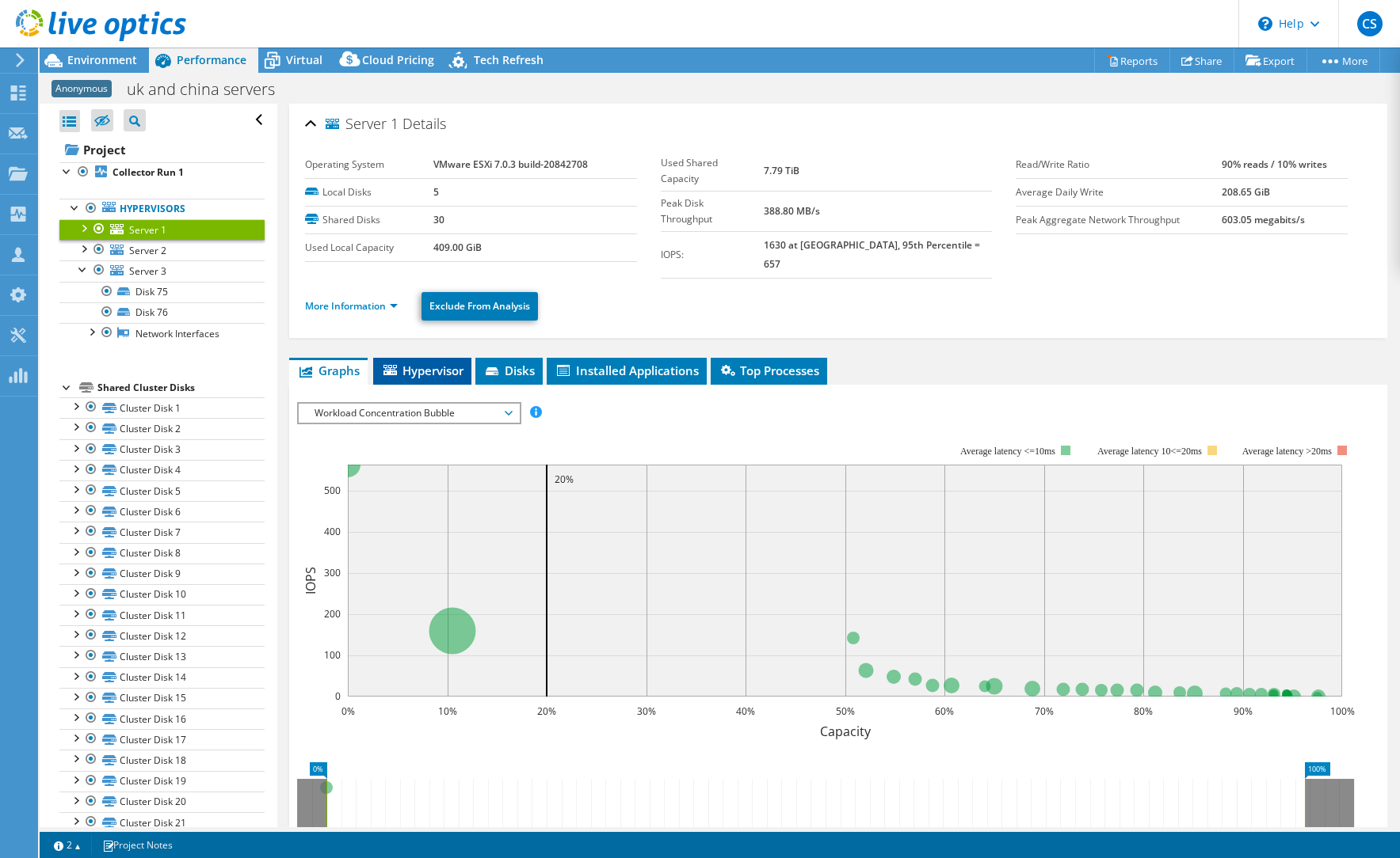
click at [414, 363] on span "Hypervisor" at bounding box center [422, 370] width 82 height 16
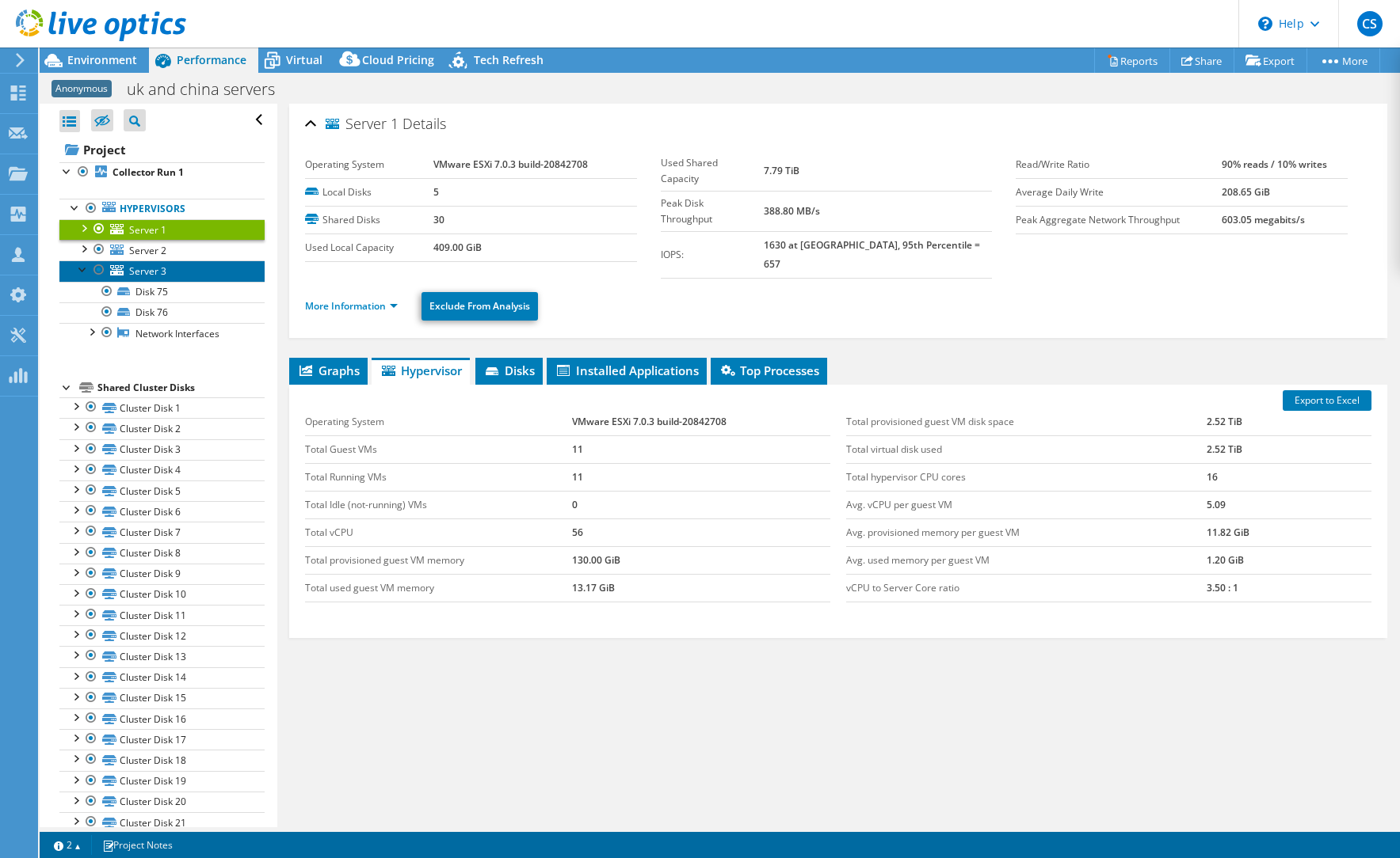
click at [140, 271] on span "Server 3" at bounding box center [147, 271] width 37 height 14
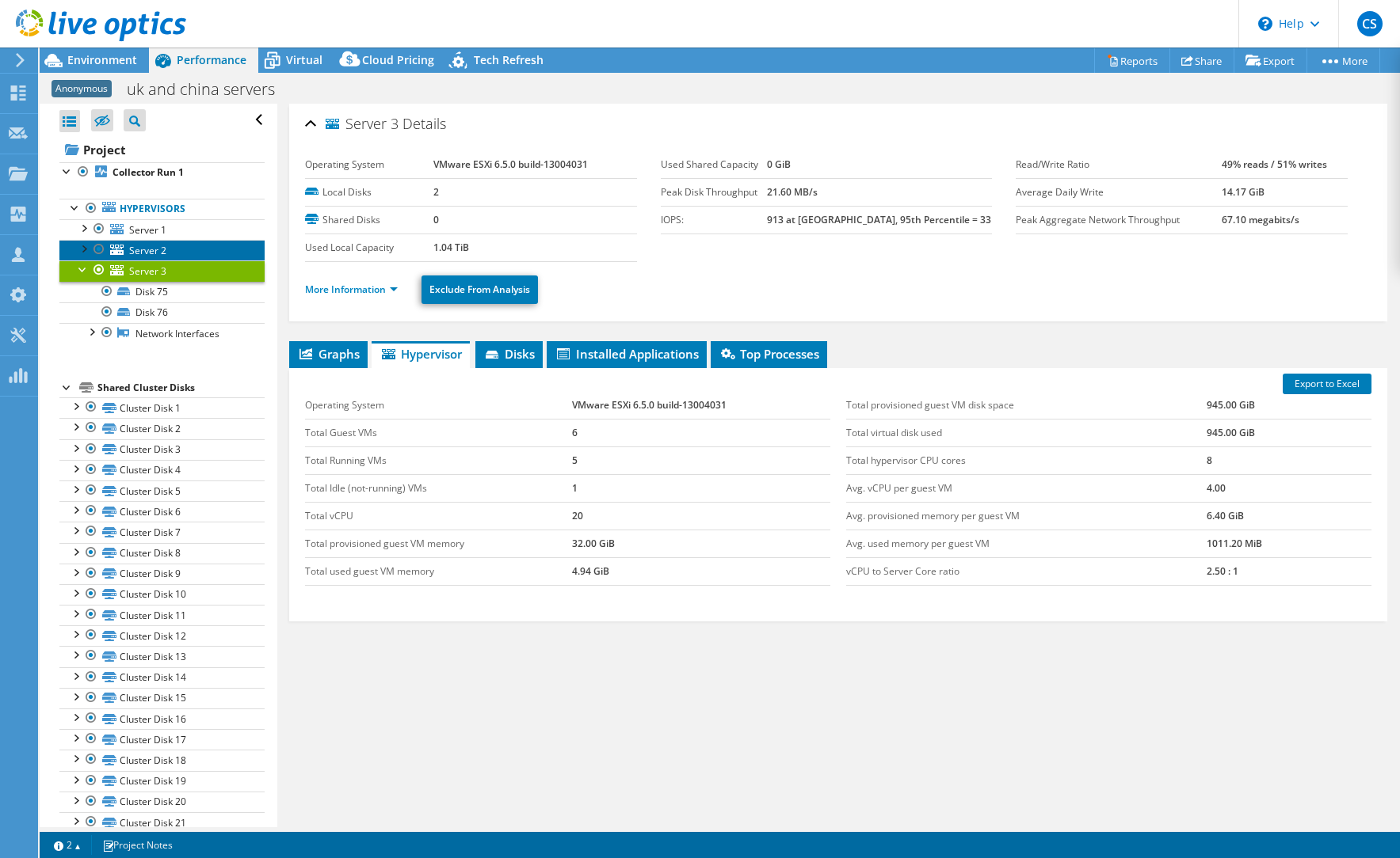
click at [144, 253] on span "Server 2" at bounding box center [147, 251] width 37 height 14
